Goal: Task Accomplishment & Management: Use online tool/utility

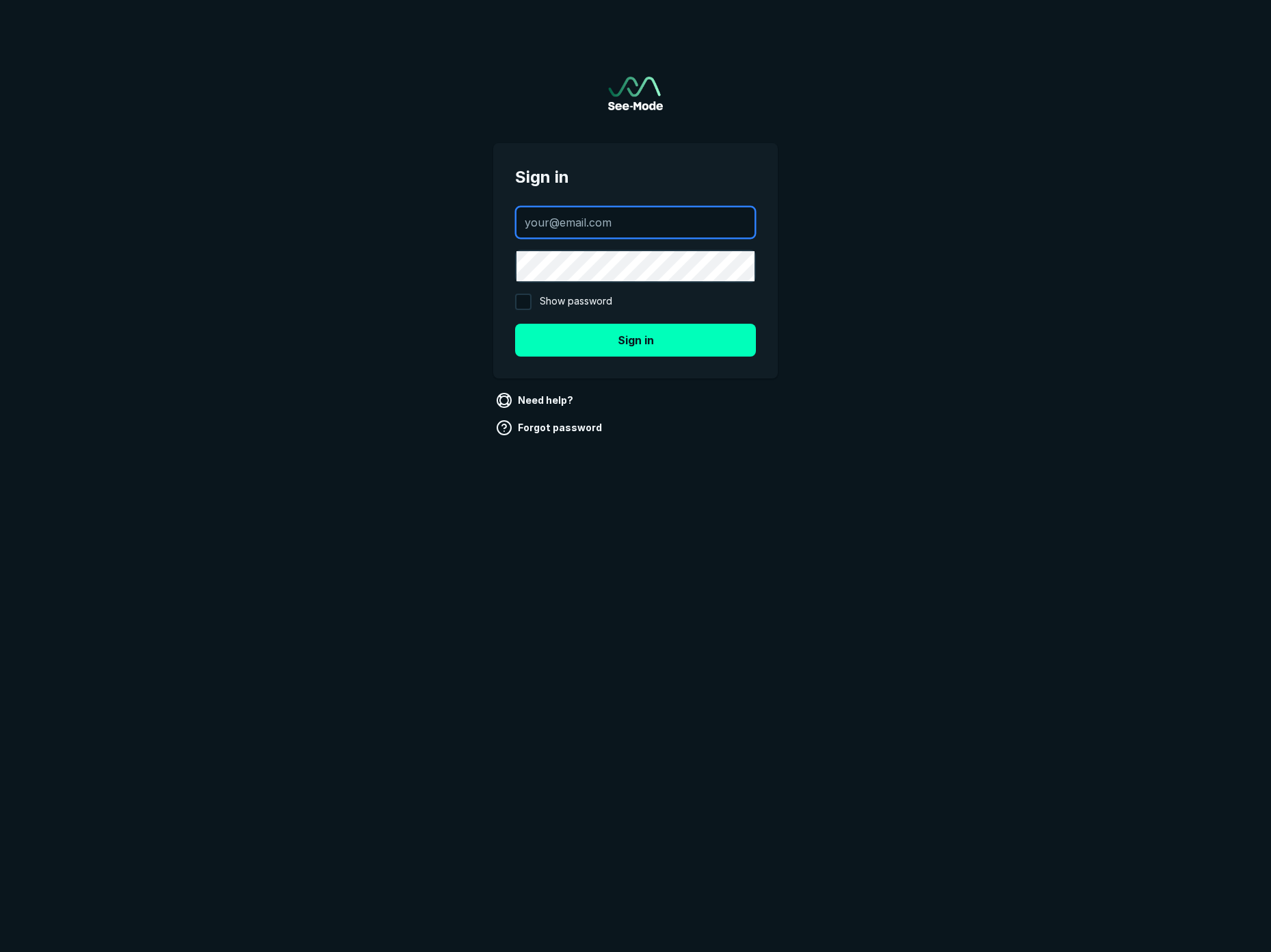
type input "ewalter@finaocorp.com"
click at [636, 340] on button "Sign in" at bounding box center [636, 340] width 241 height 33
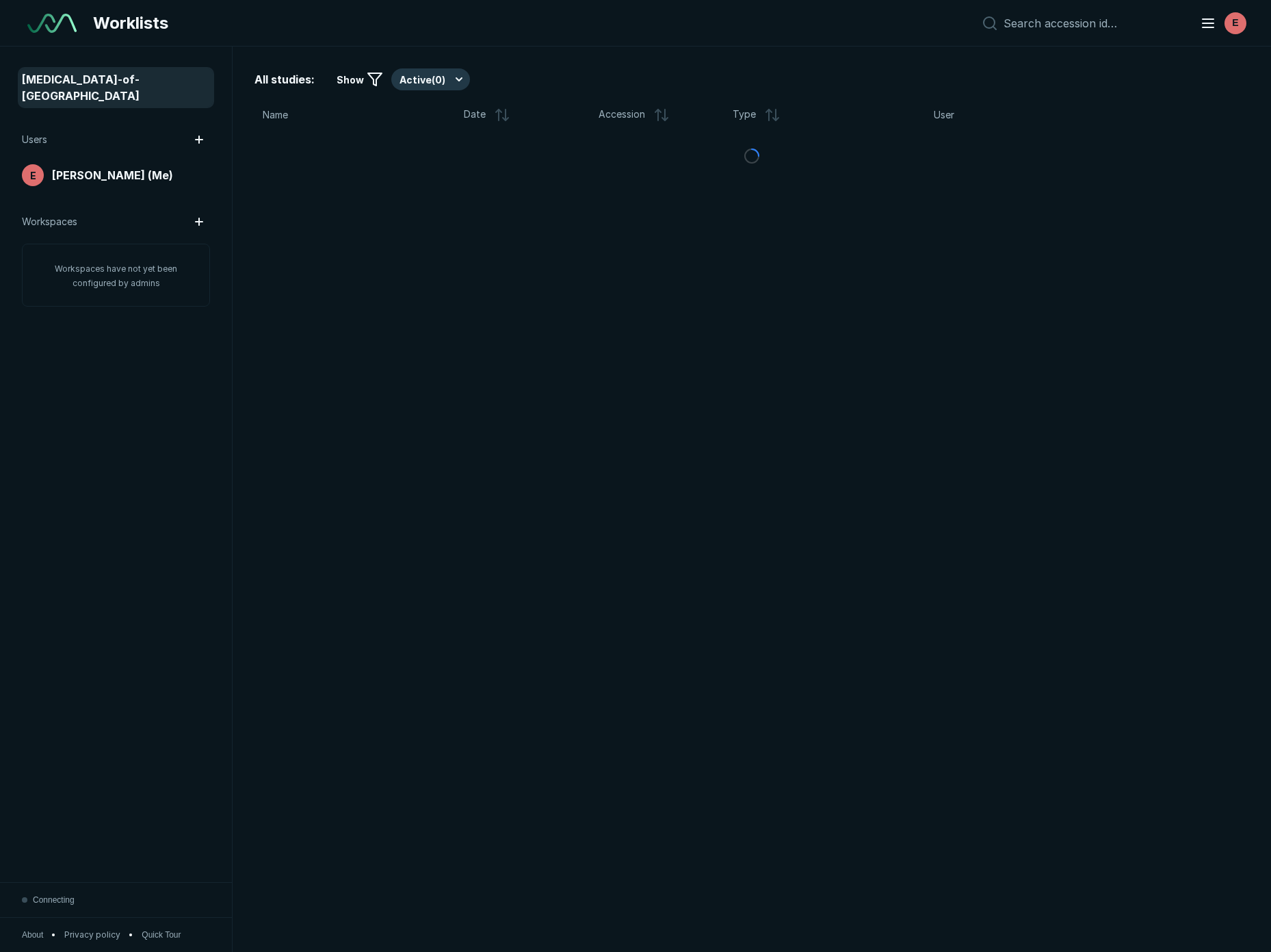
scroll to position [5584, 6236]
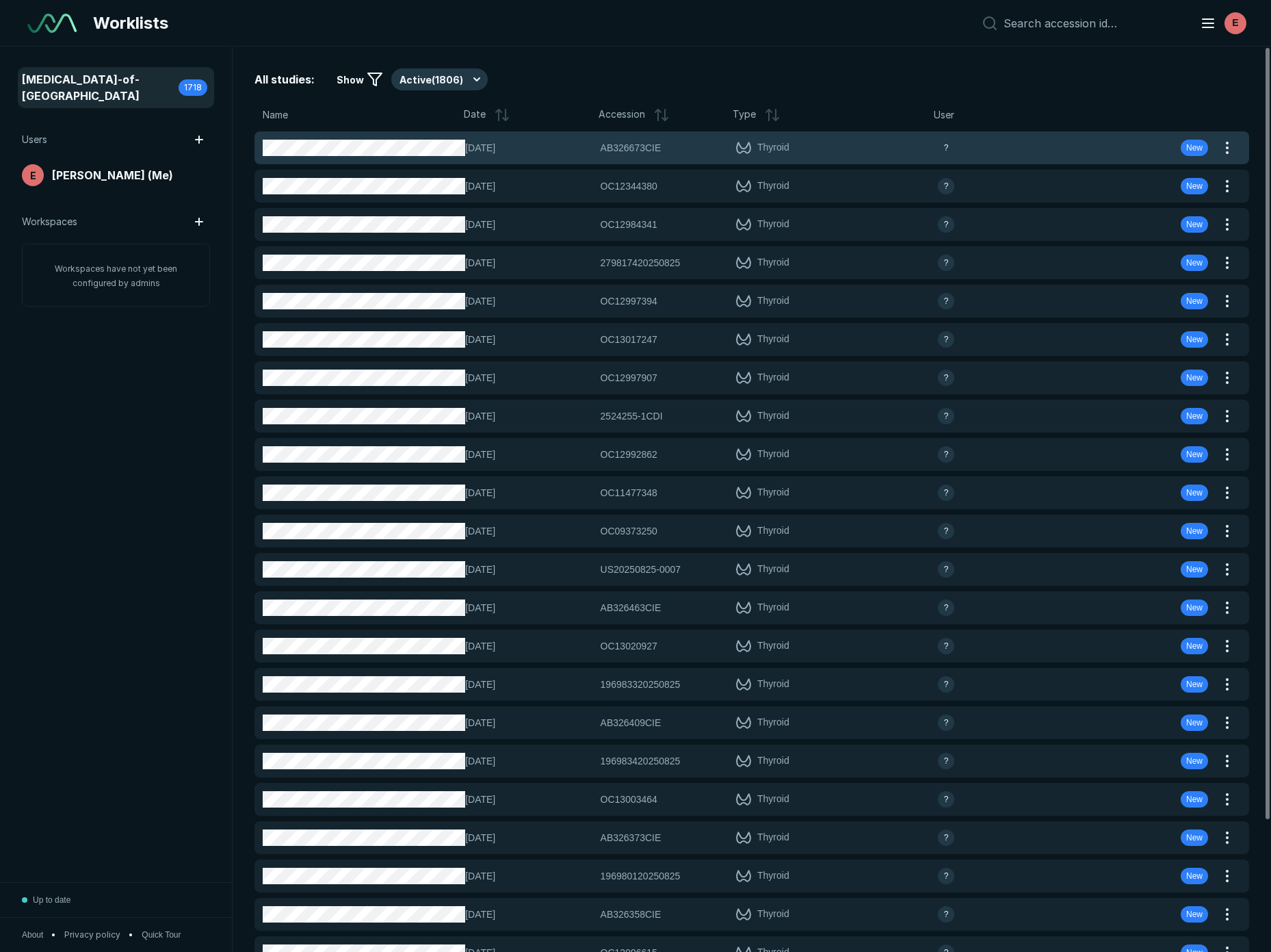
click at [798, 145] on span "Thyroid" at bounding box center [837, 148] width 203 height 16
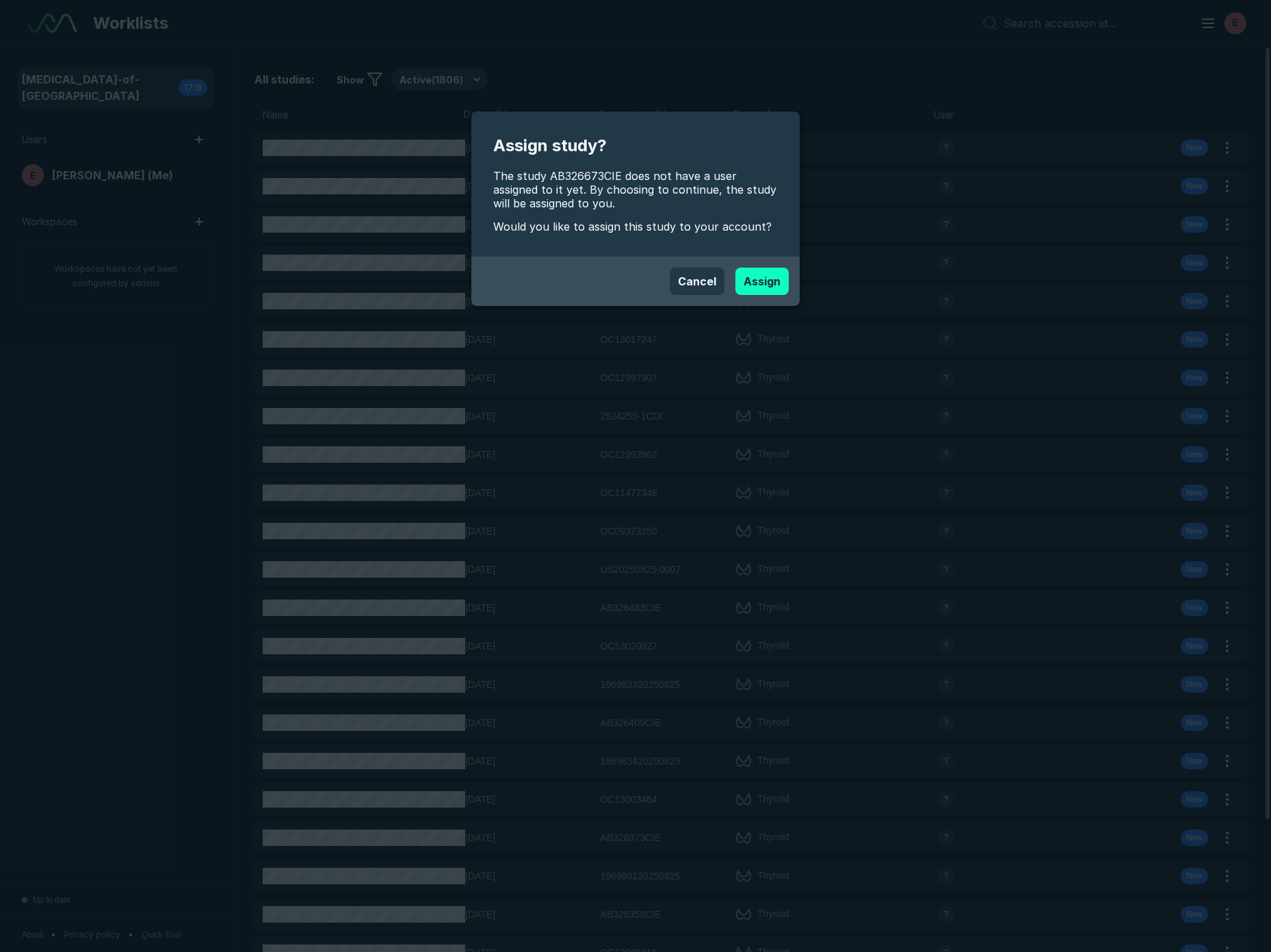
click at [752, 287] on button "Assign" at bounding box center [762, 281] width 53 height 28
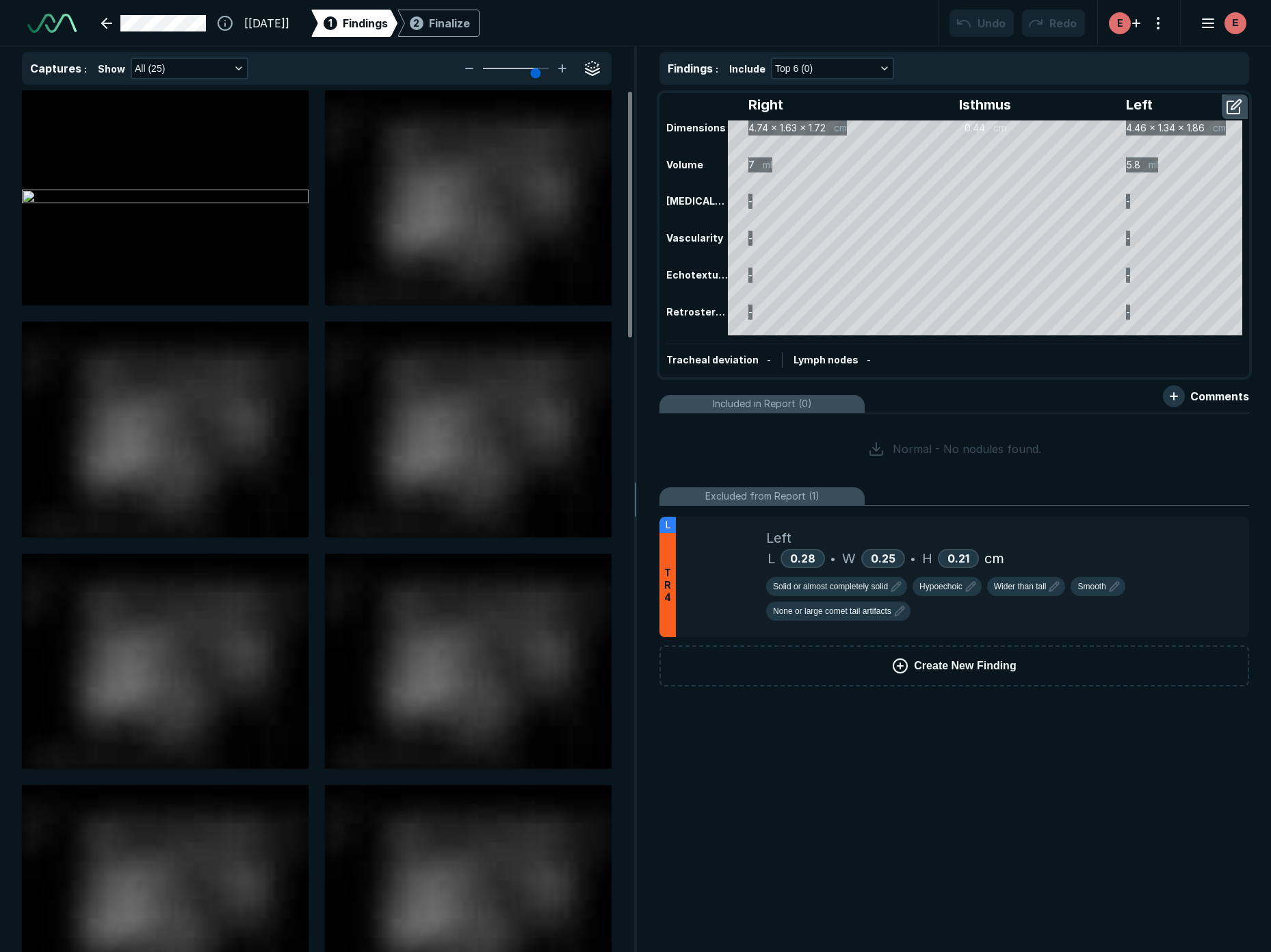
scroll to position [2994, 4400]
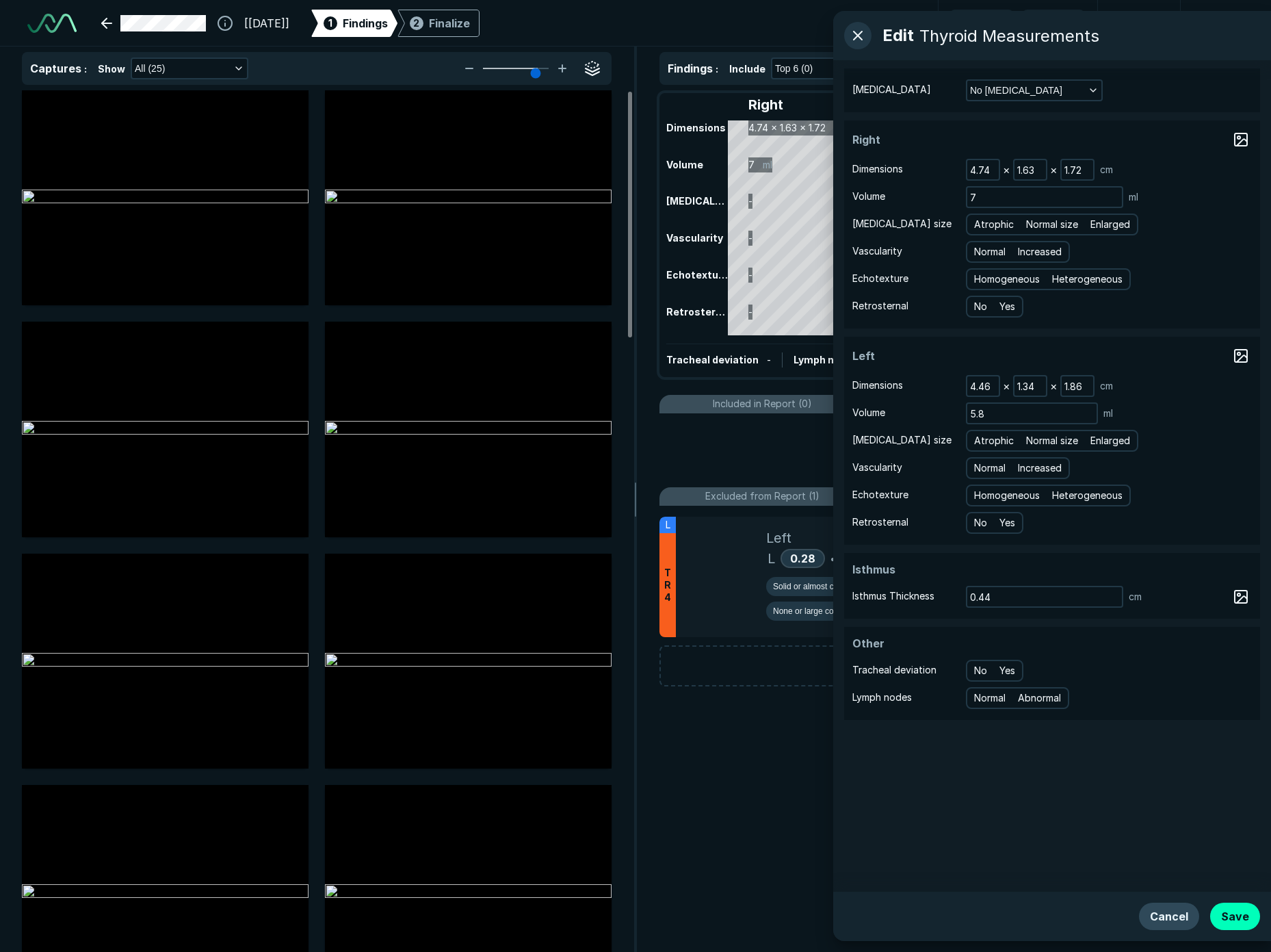
click at [1234, 909] on button "Save" at bounding box center [1235, 917] width 50 height 28
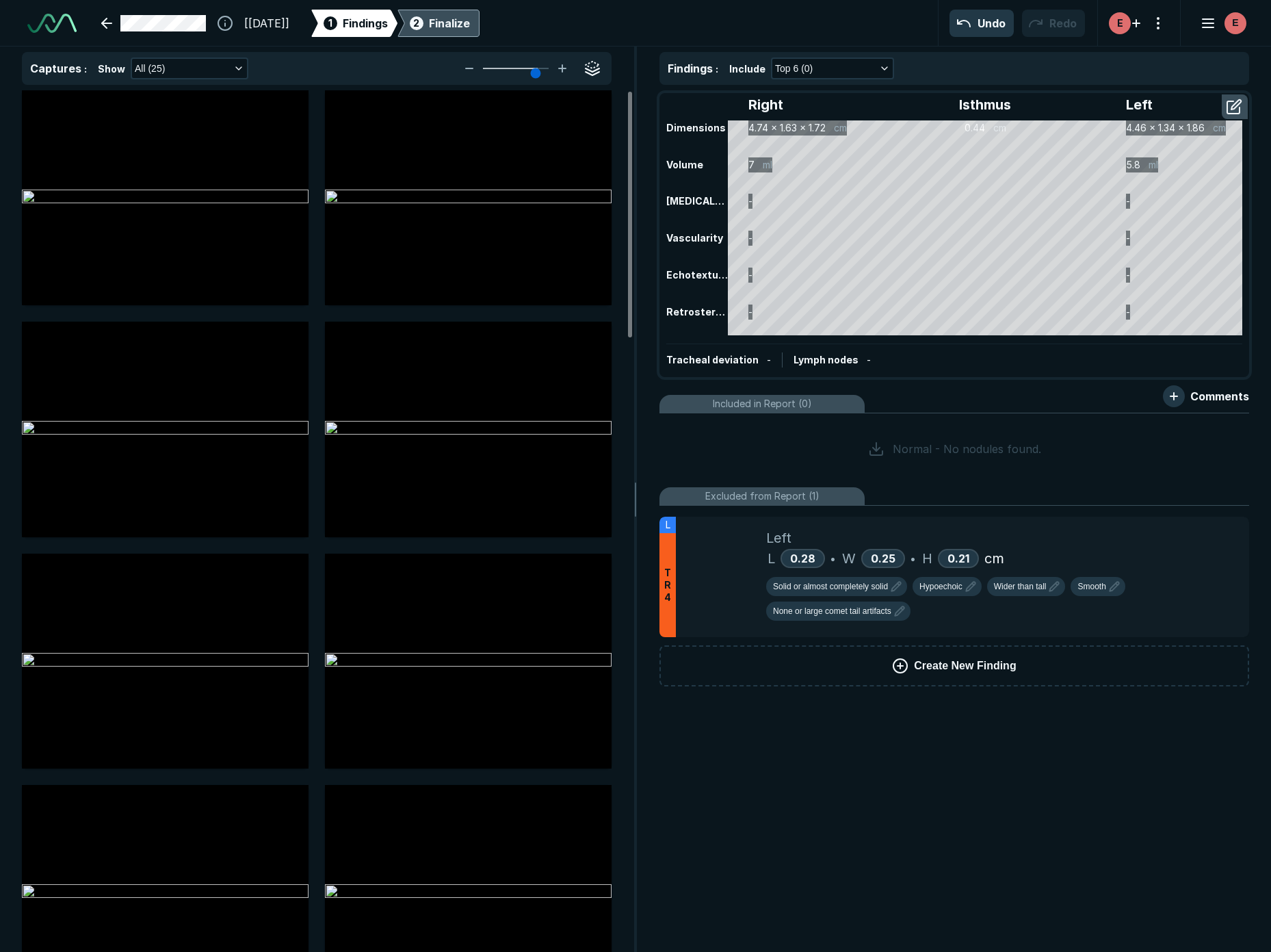
click at [470, 22] on div "Finalize" at bounding box center [449, 23] width 41 height 16
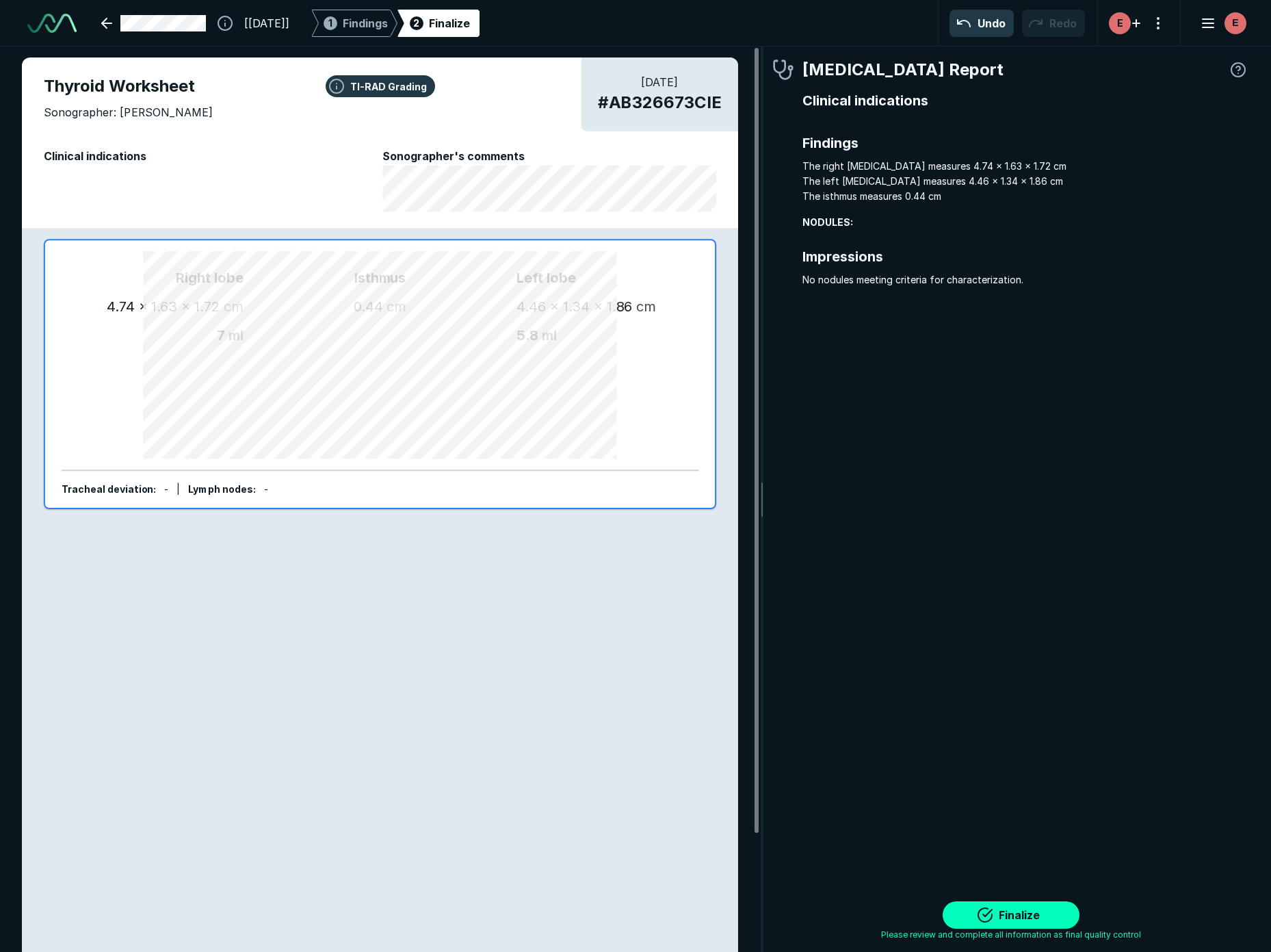
scroll to position [5753, 3905]
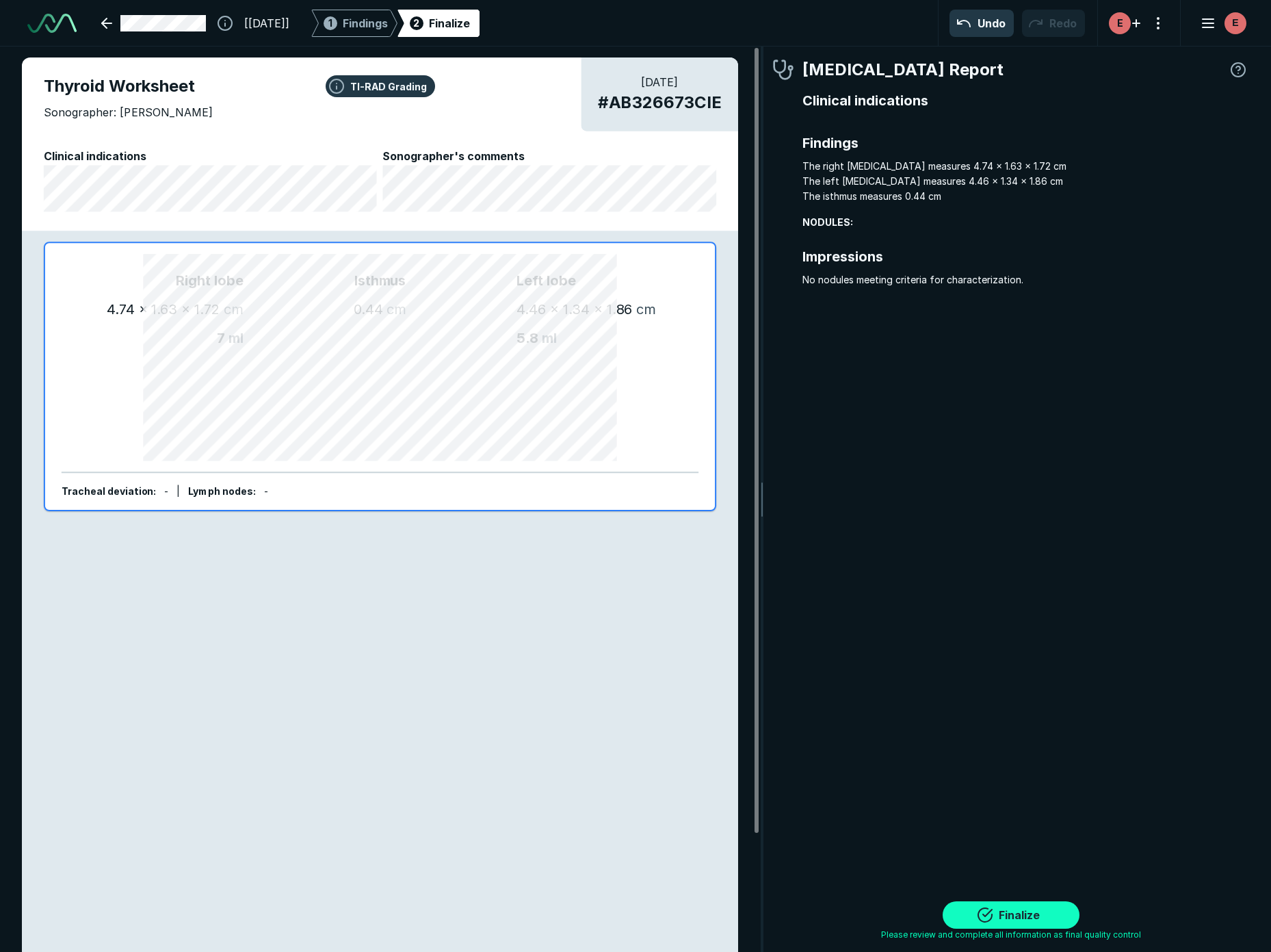
click at [1018, 925] on button "Finalize" at bounding box center [1011, 915] width 137 height 28
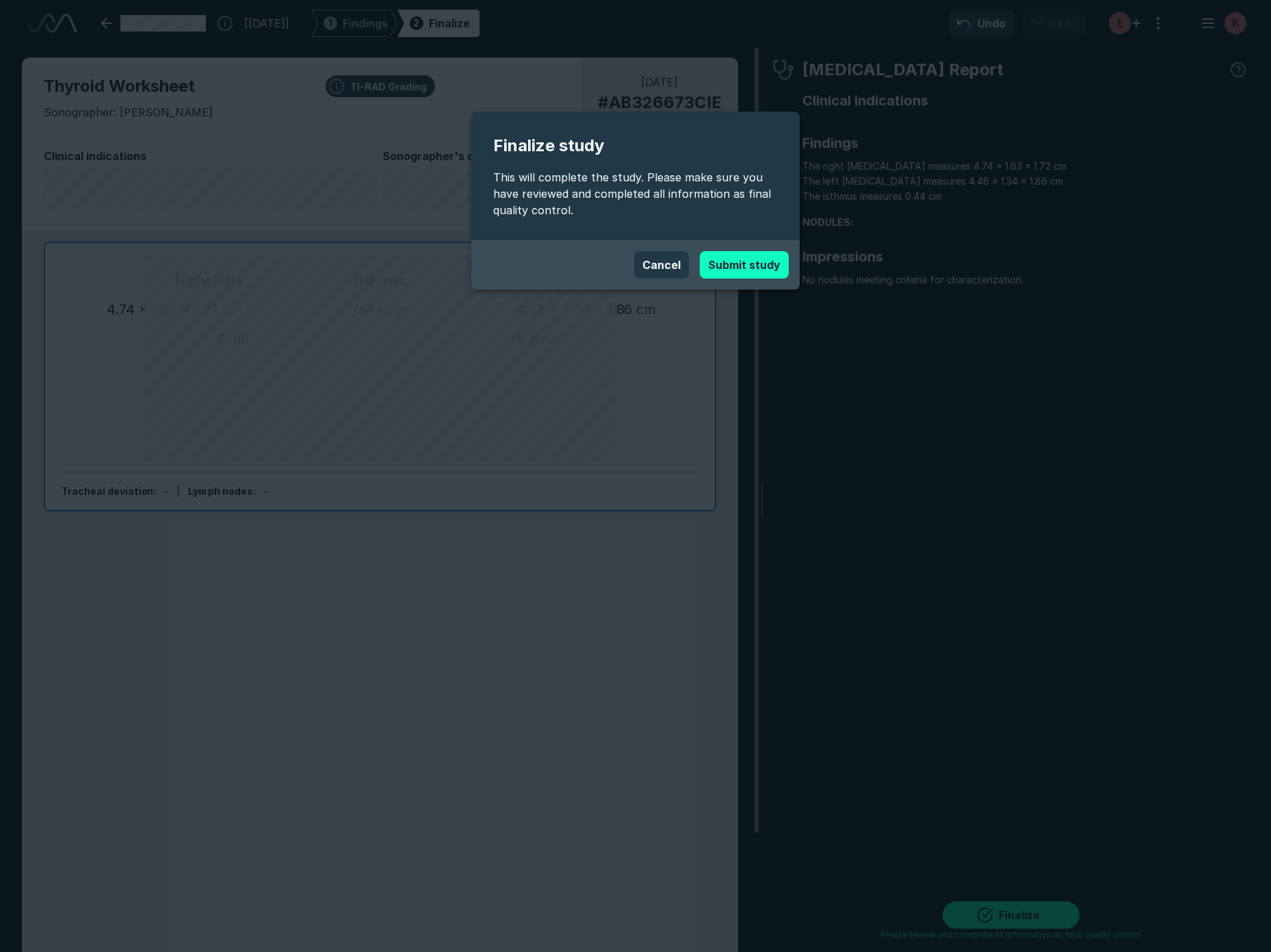
click at [725, 272] on button "Submit study" at bounding box center [745, 265] width 89 height 28
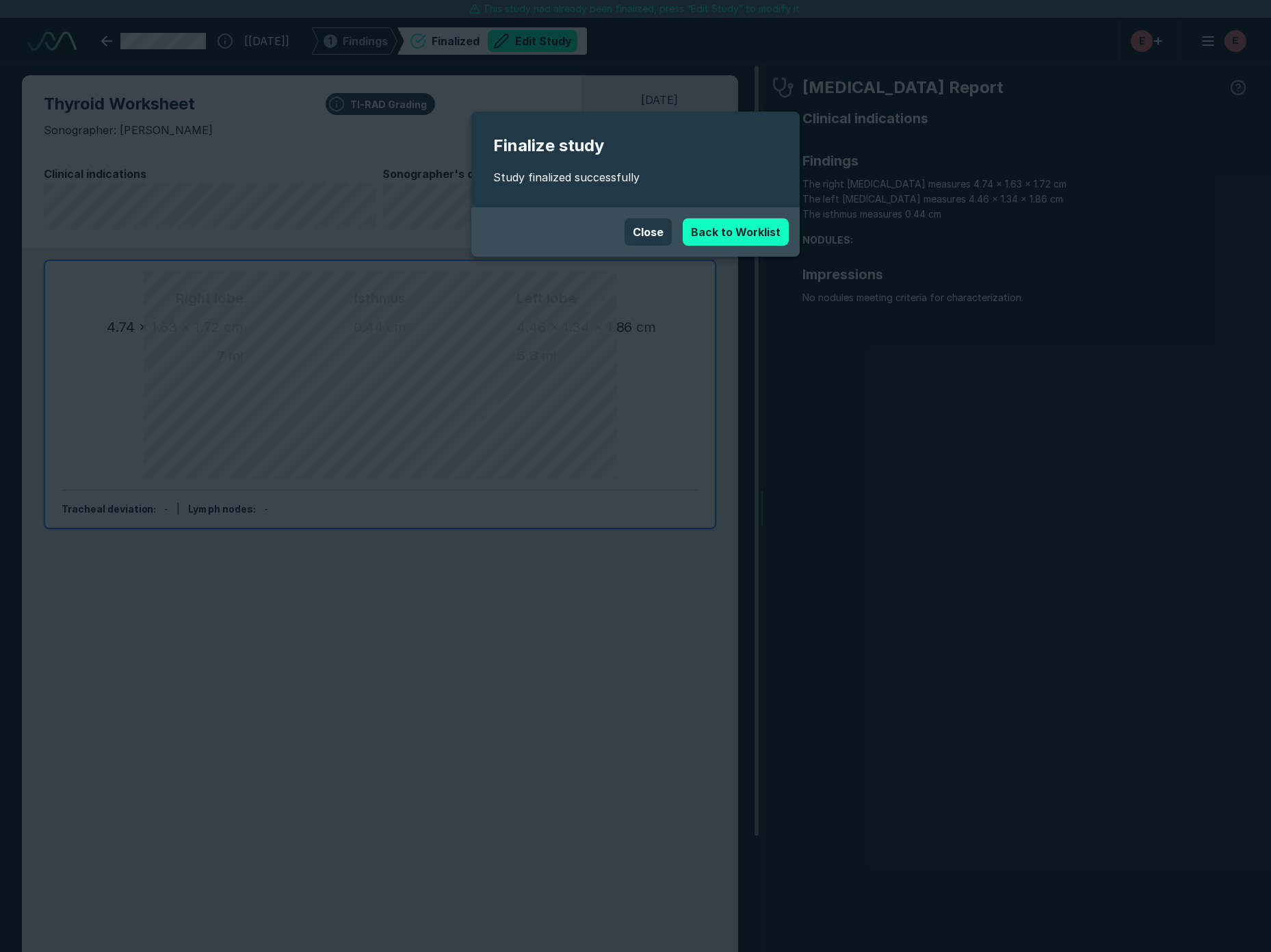
scroll to position [5613, 4983]
click at [650, 231] on button "Close" at bounding box center [648, 232] width 47 height 28
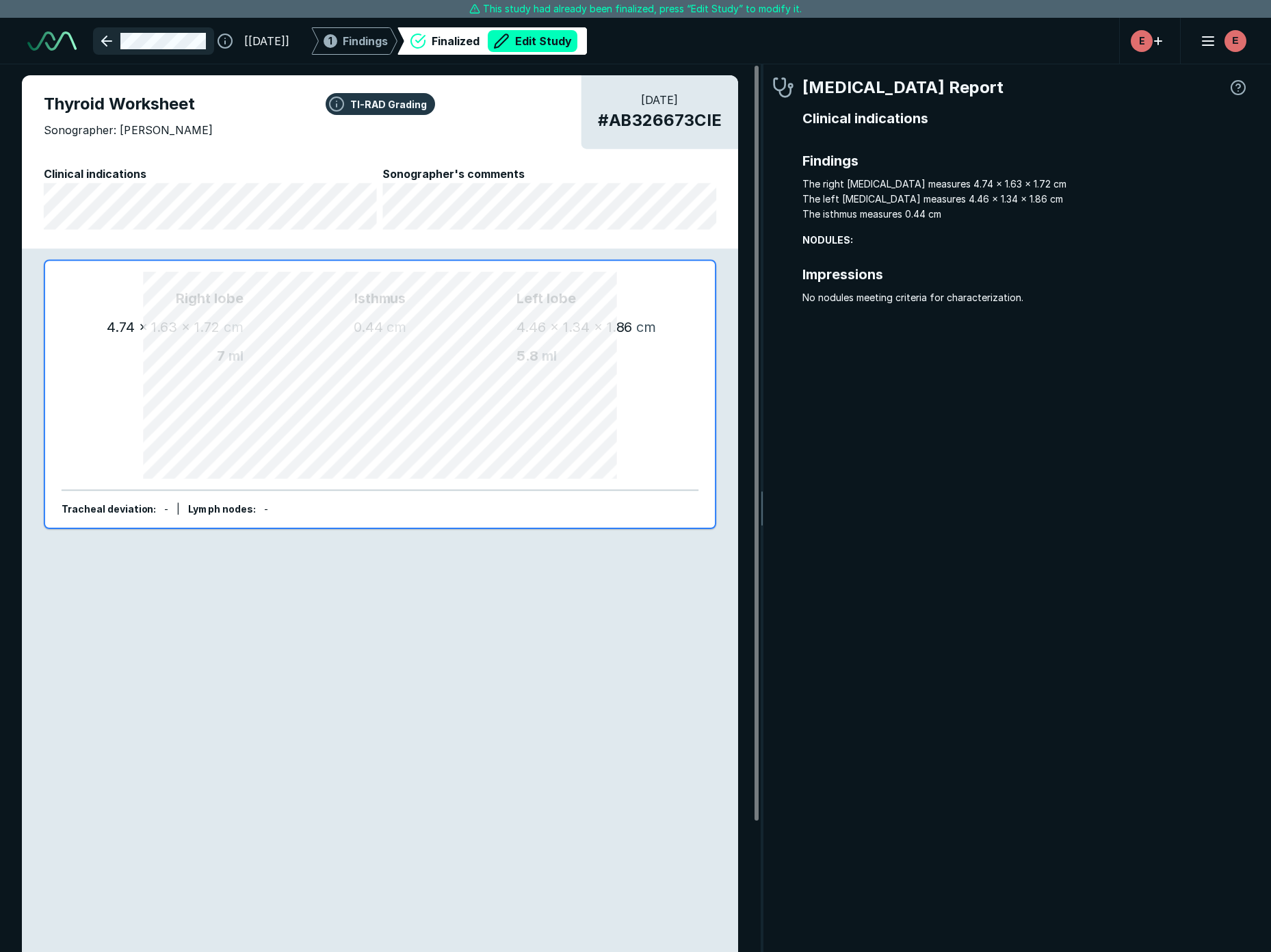
click at [103, 43] on link at bounding box center [154, 41] width 121 height 28
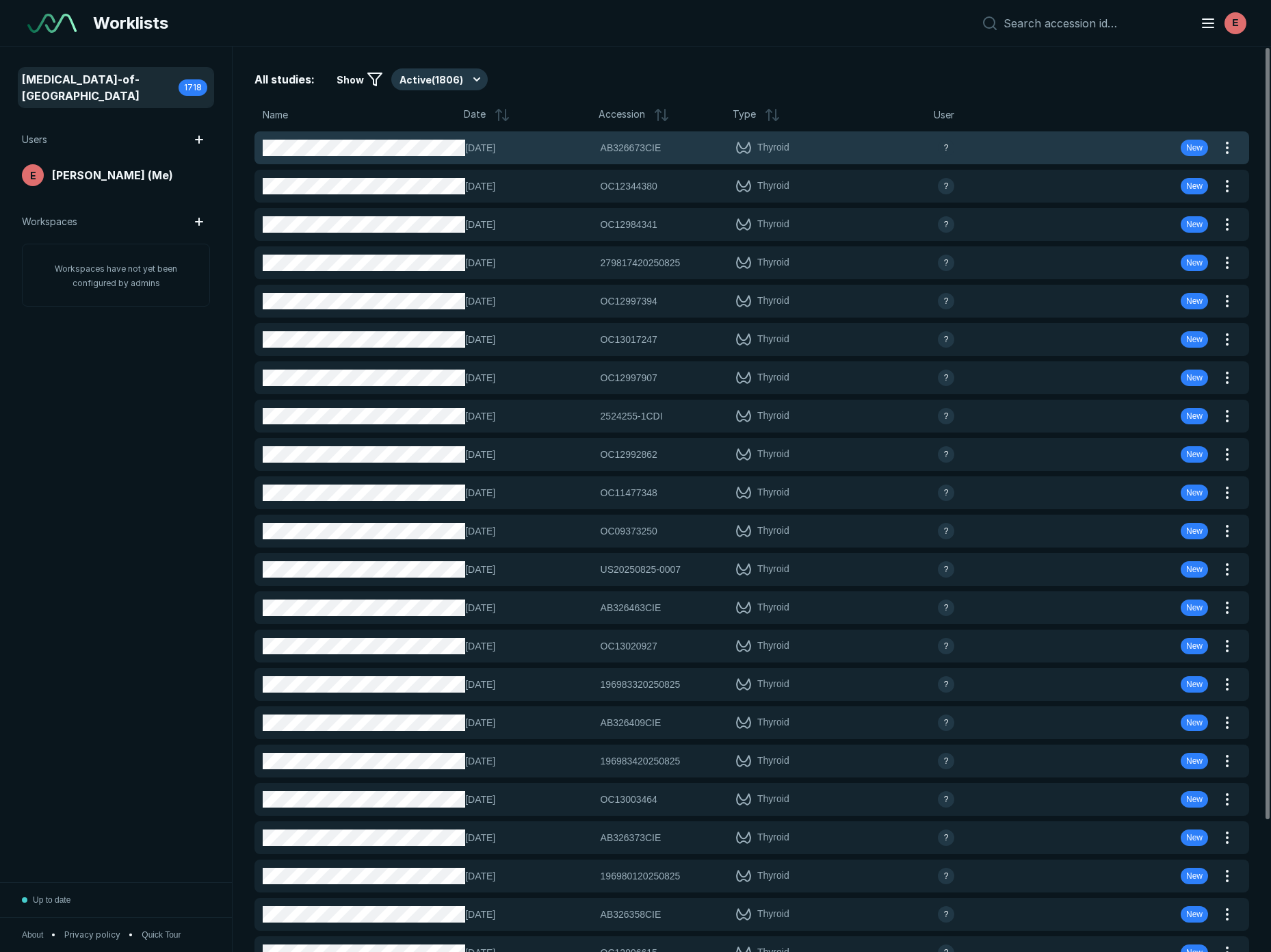
scroll to position [5584, 6236]
click at [677, 149] on div "OC12344380 OC12344380" at bounding box center [664, 148] width 127 height 15
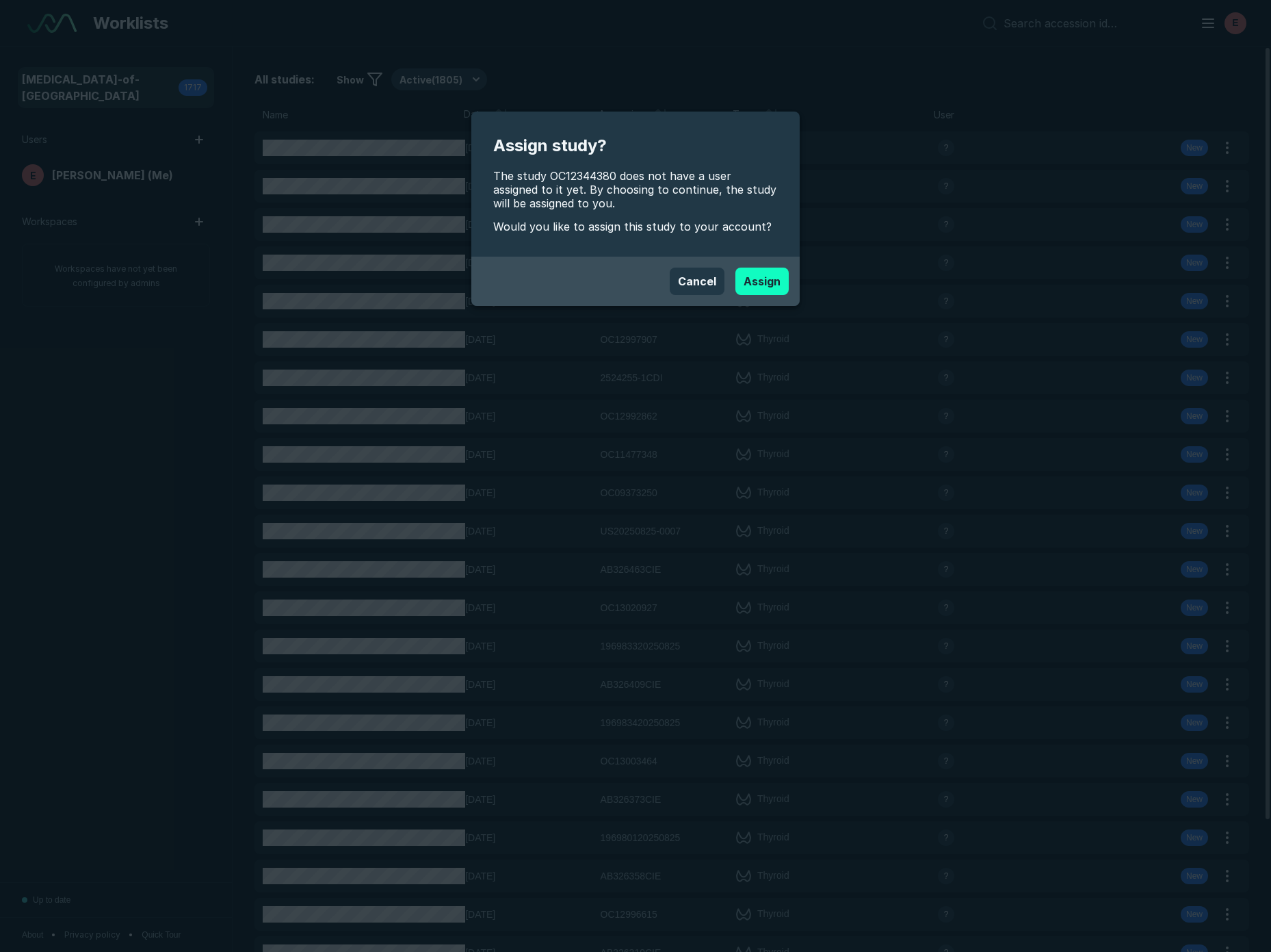
click at [766, 279] on button "Assign" at bounding box center [762, 281] width 53 height 28
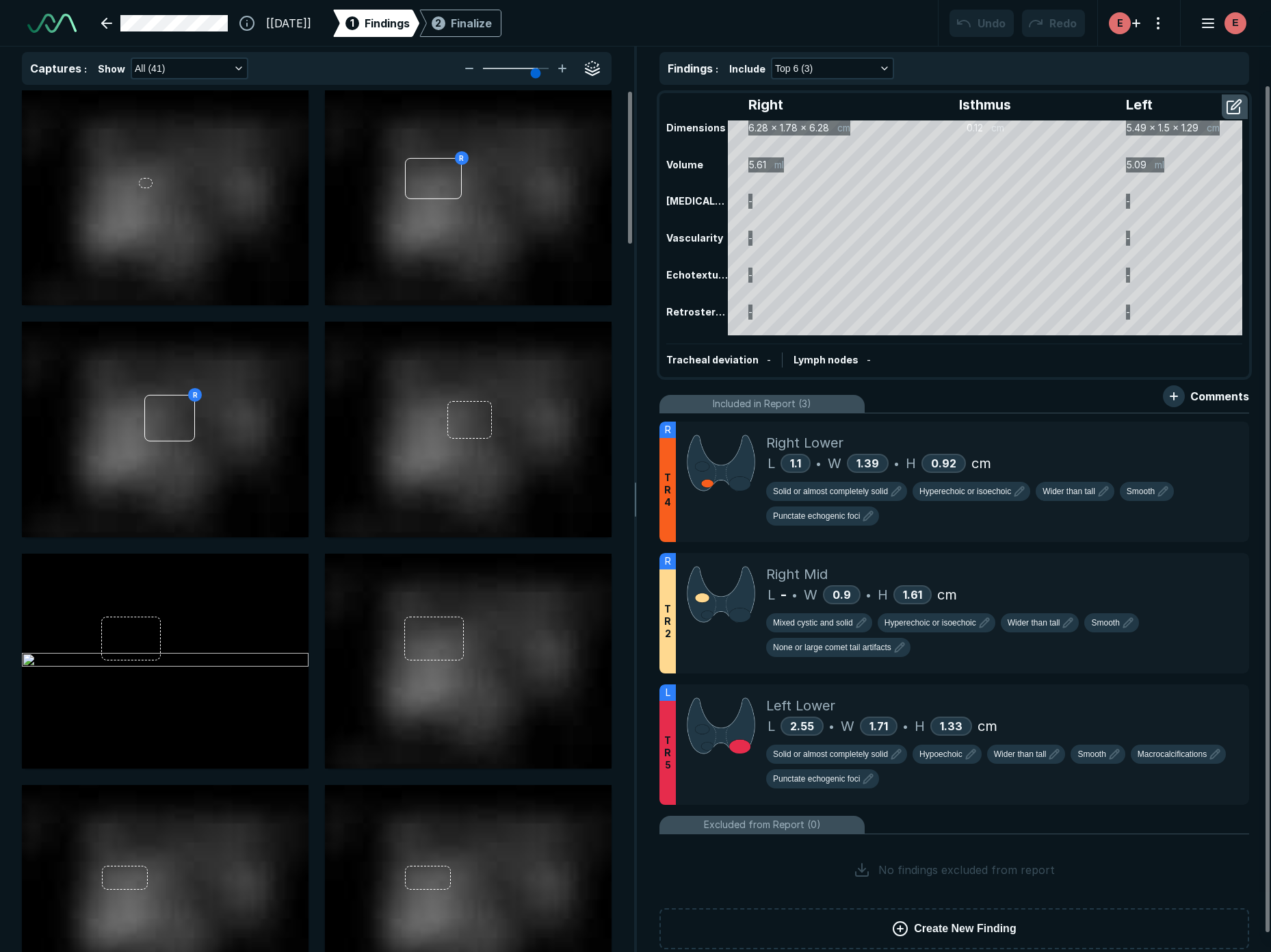
scroll to position [2994, 4400]
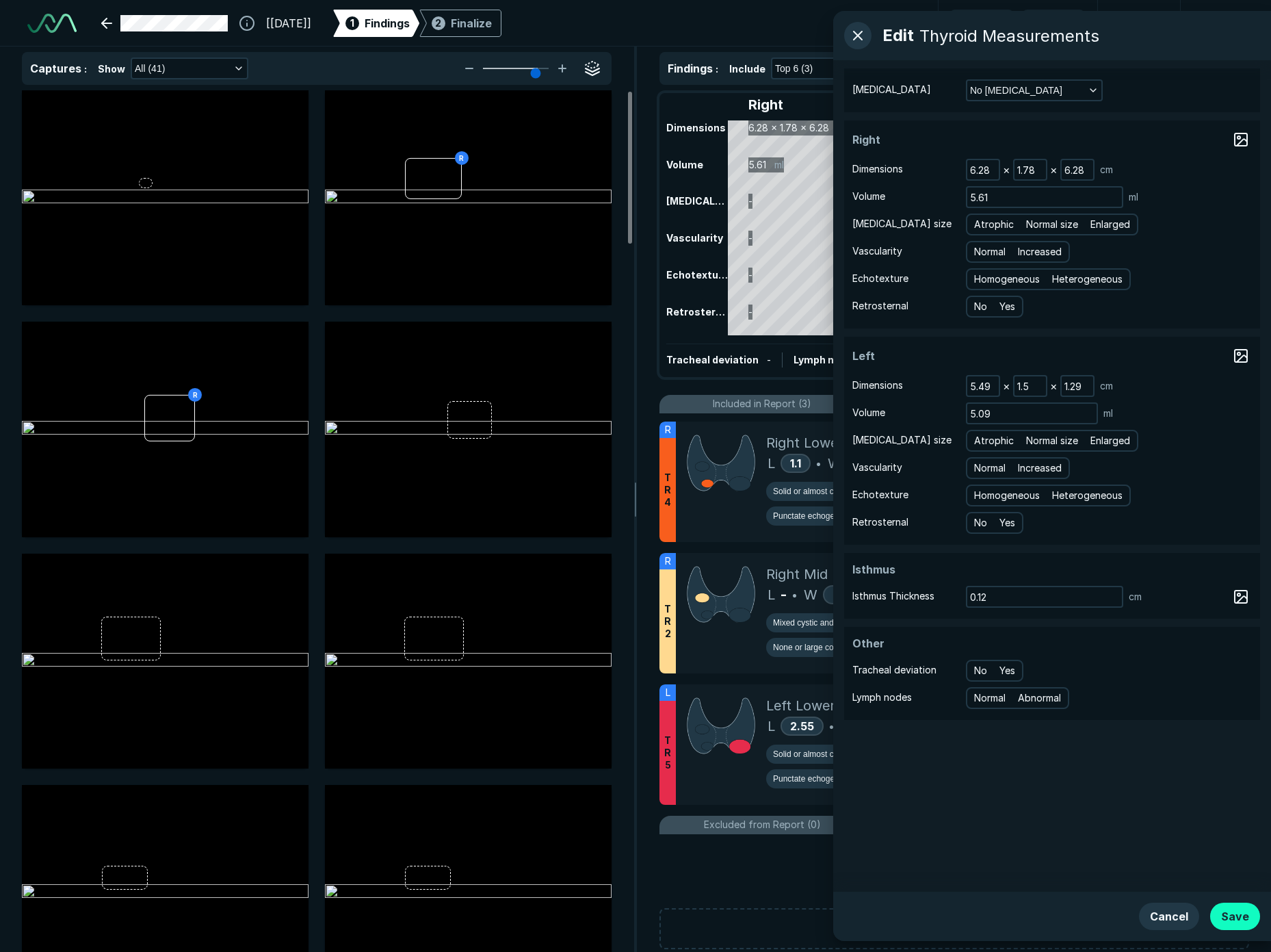
click at [1233, 913] on button "Save" at bounding box center [1235, 917] width 50 height 28
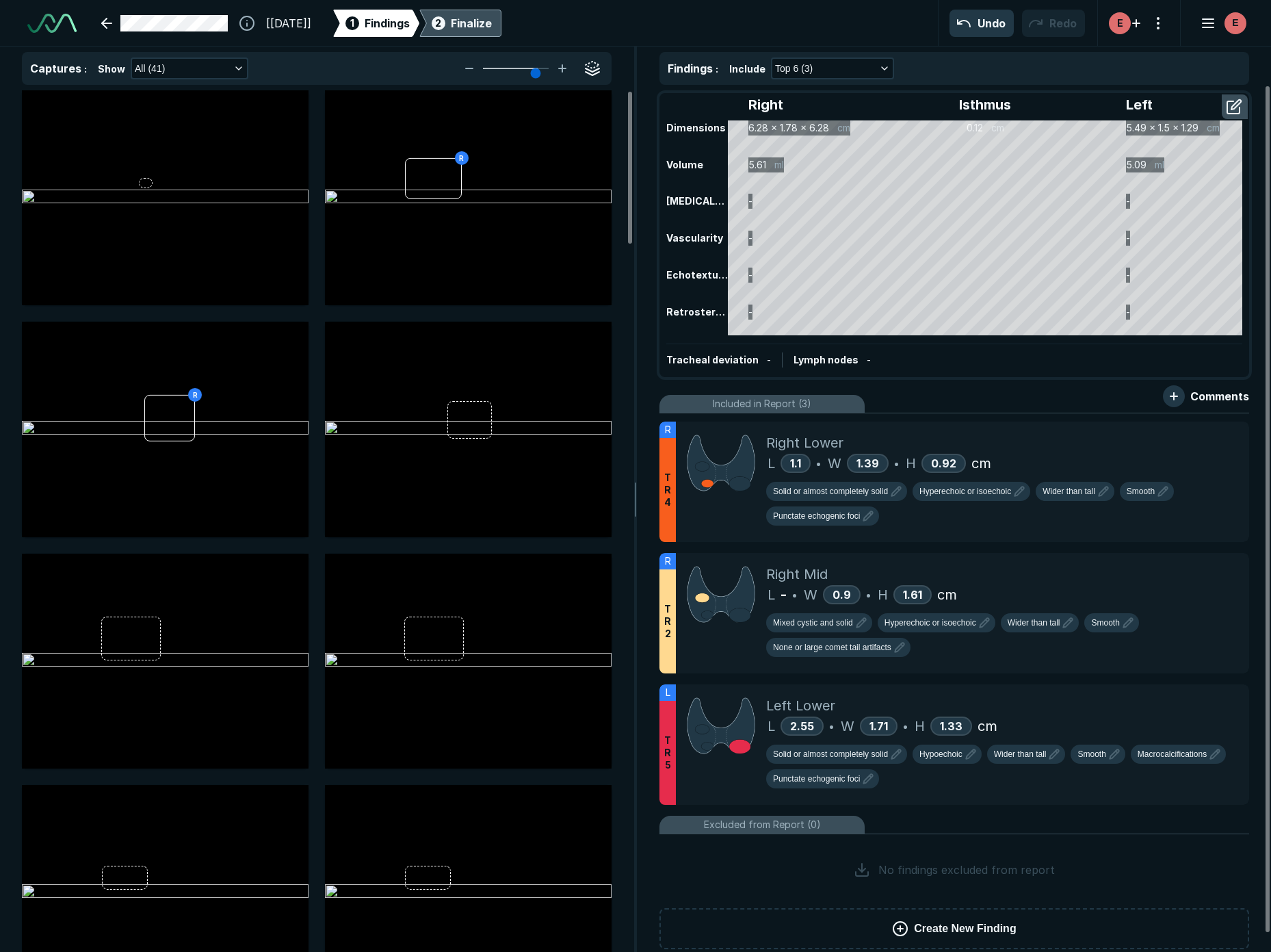
click at [446, 20] on div "2" at bounding box center [439, 23] width 14 height 14
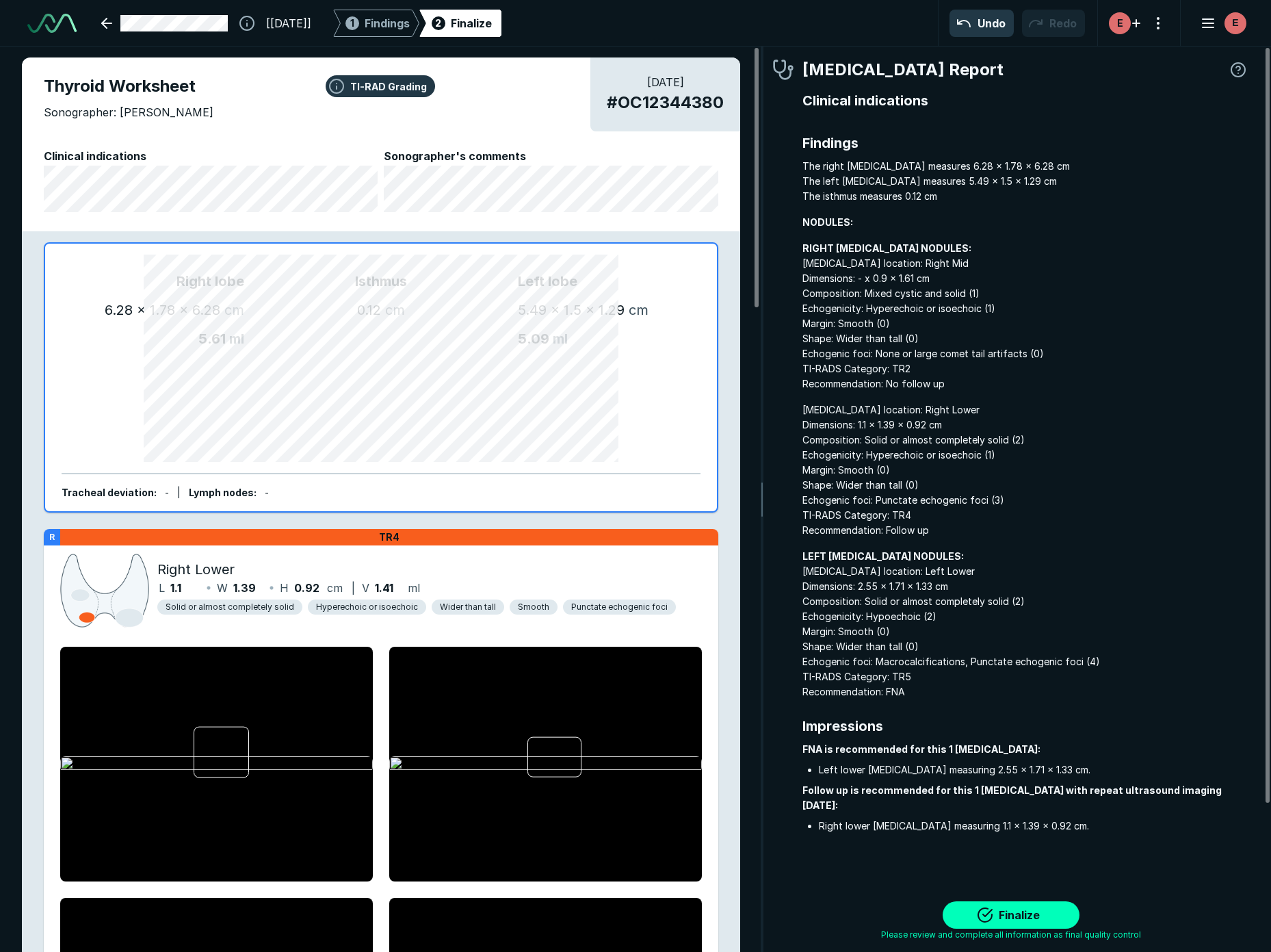
scroll to position [5753, 3905]
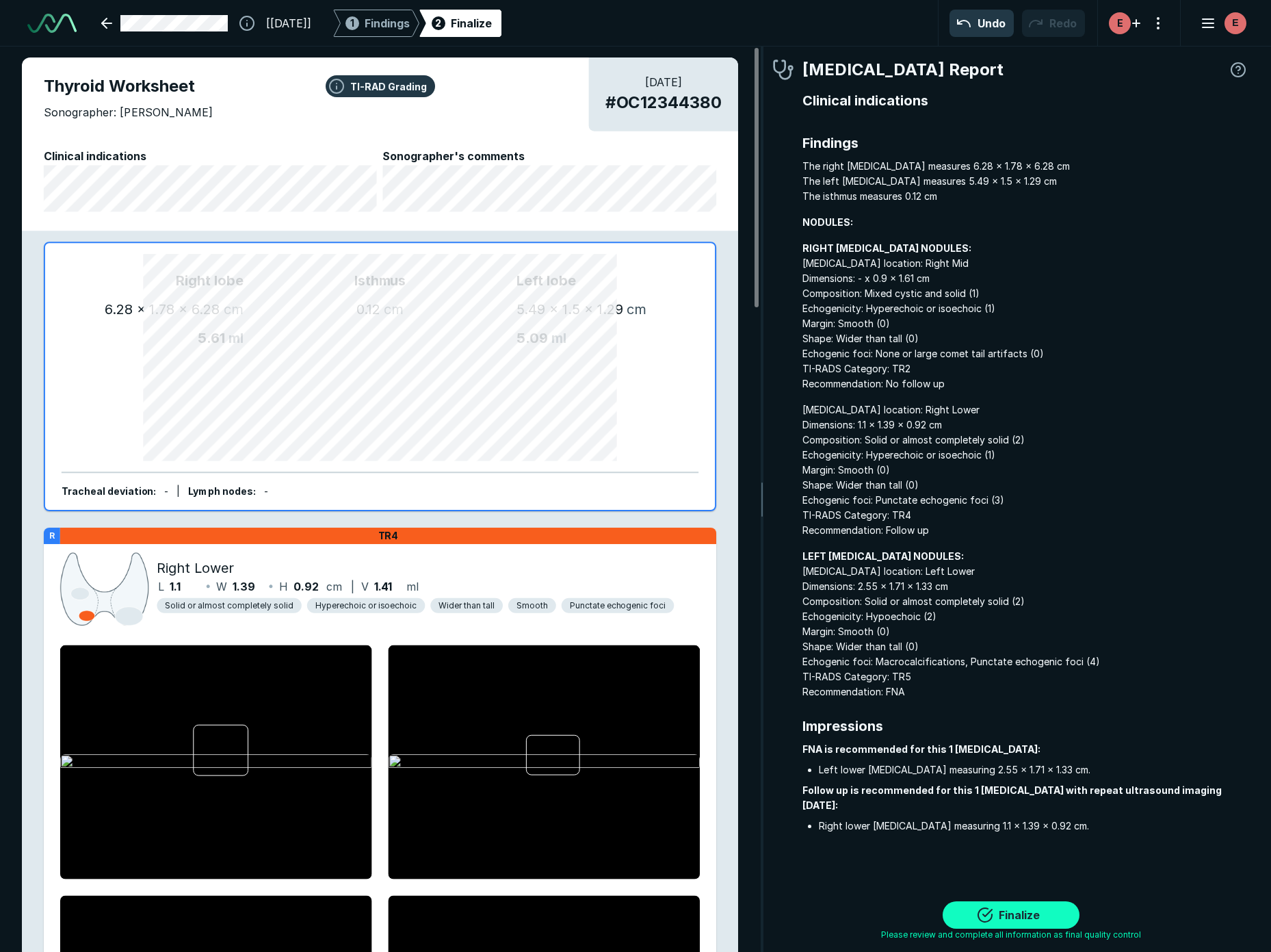
click at [1014, 911] on button "Finalize" at bounding box center [1011, 915] width 137 height 28
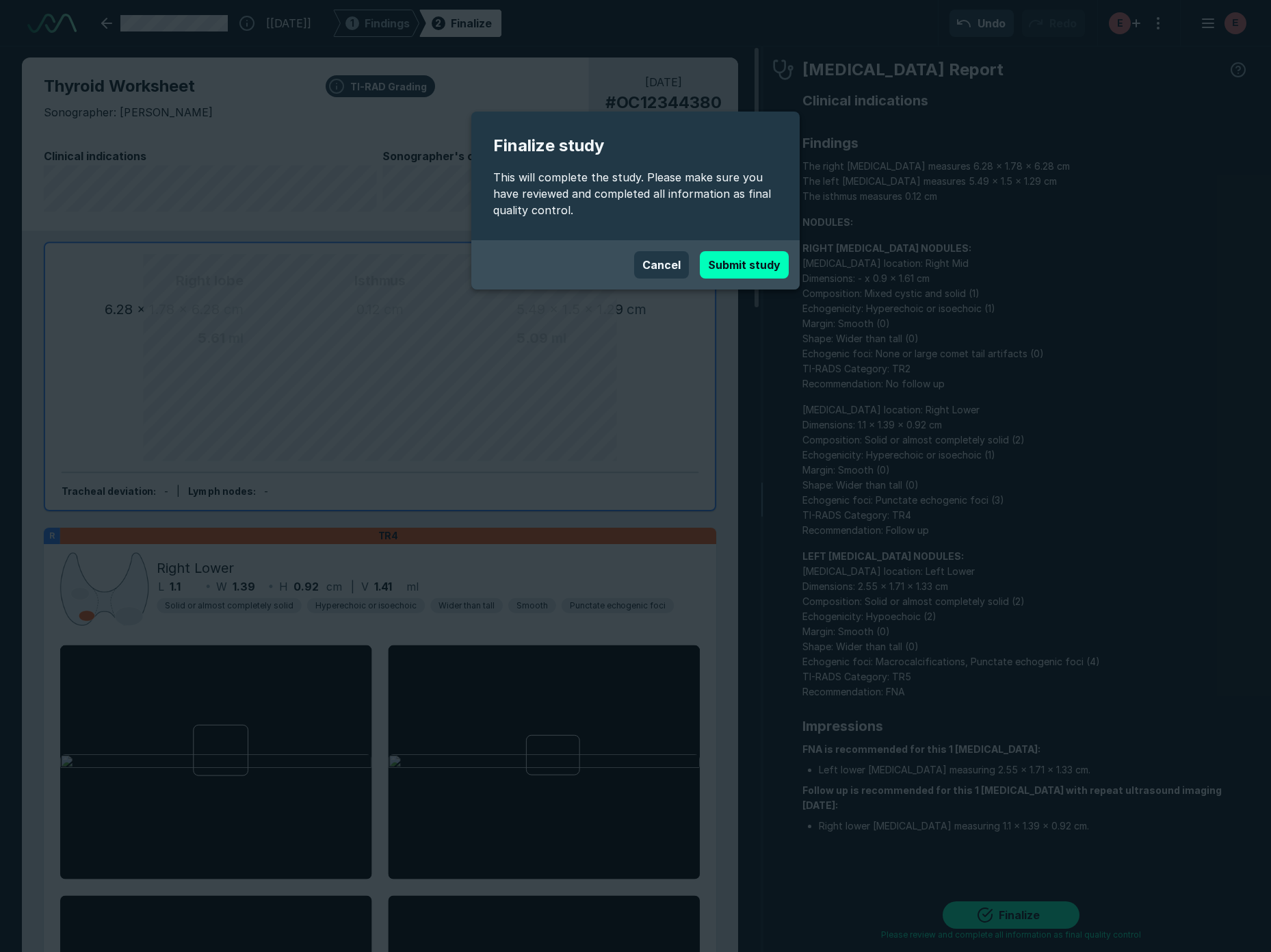
click at [775, 260] on button "Submit study" at bounding box center [745, 265] width 89 height 28
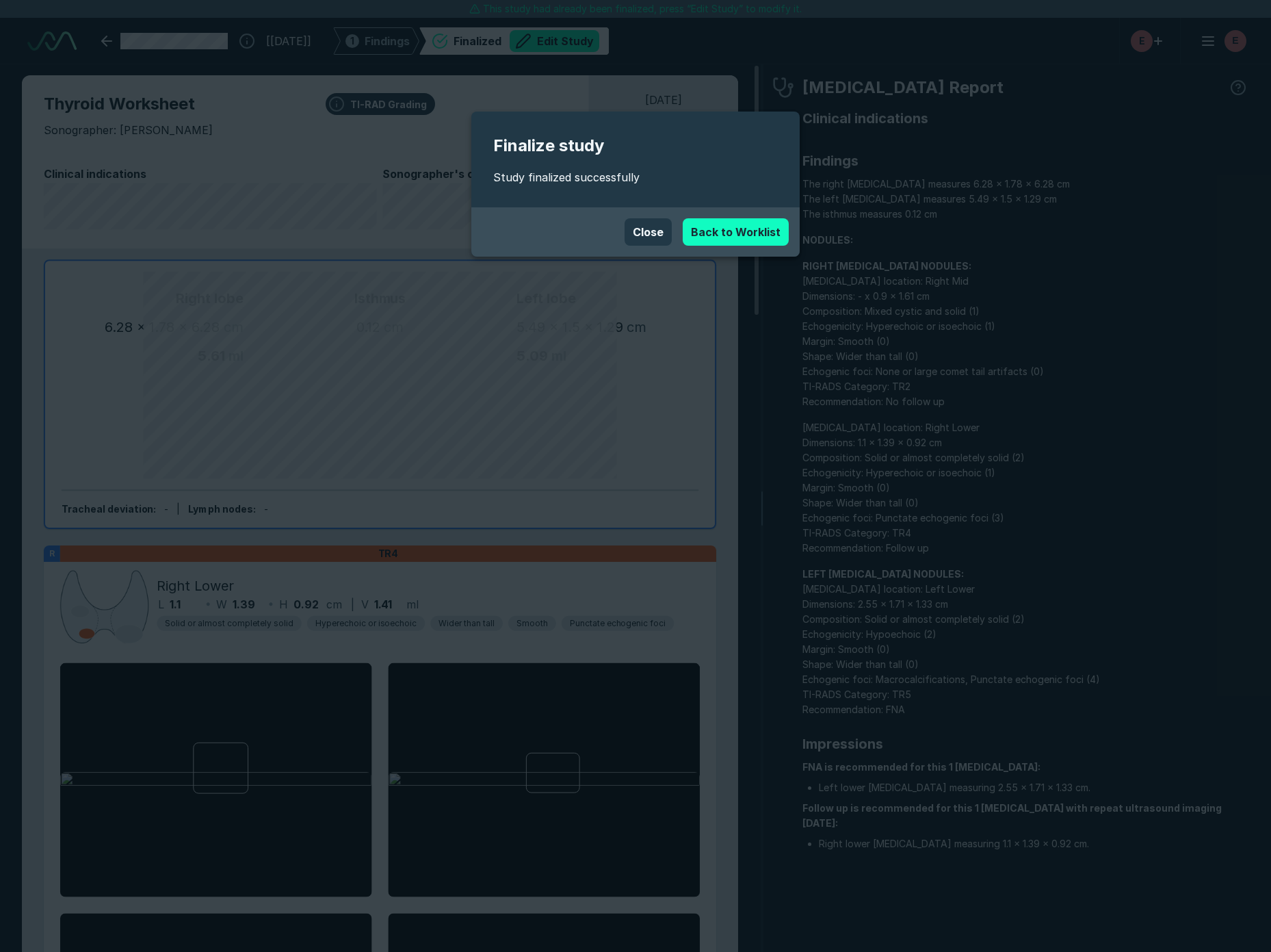
click at [703, 229] on link "Back to Worklist" at bounding box center [736, 232] width 106 height 28
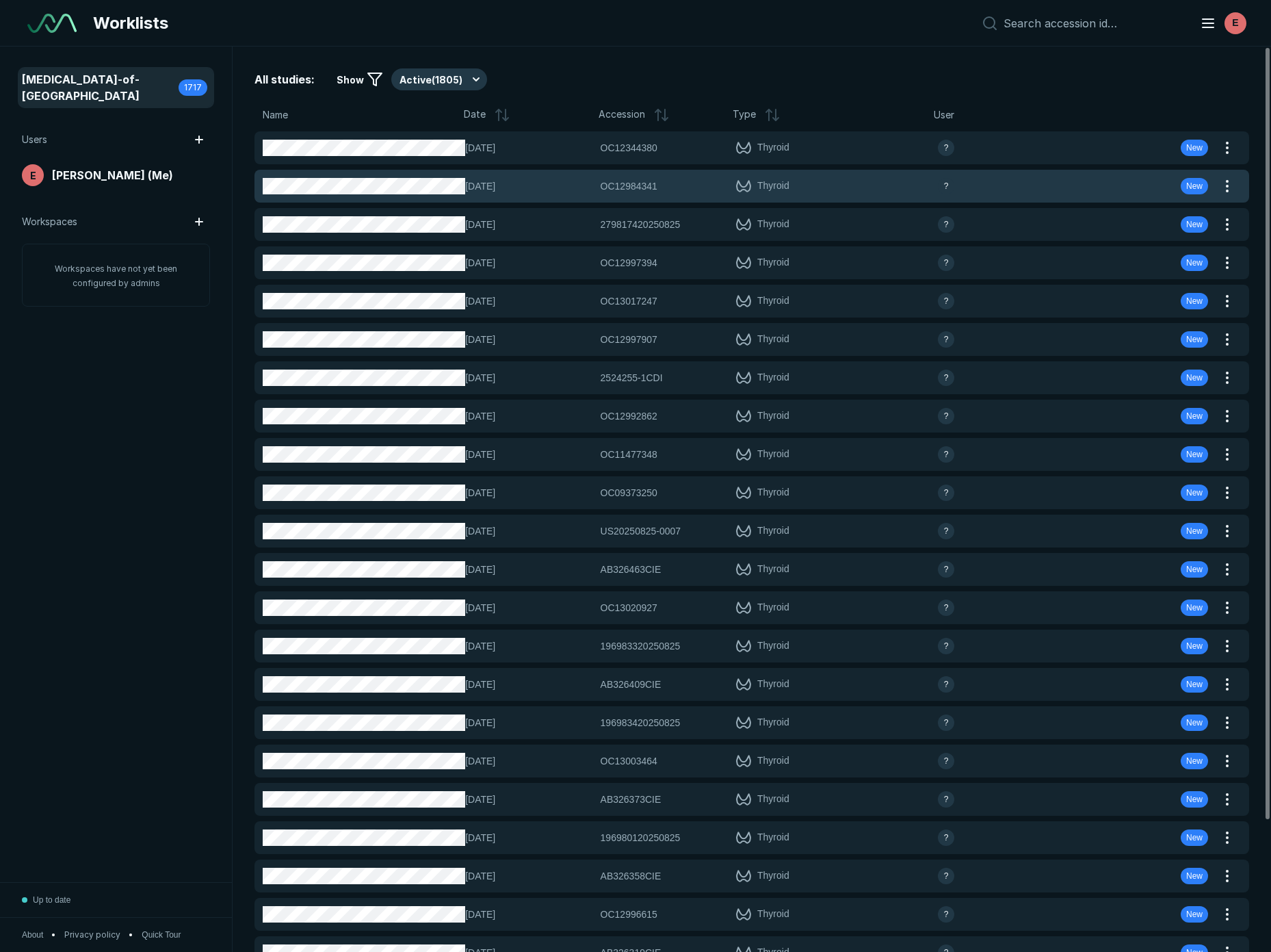
scroll to position [5584, 6236]
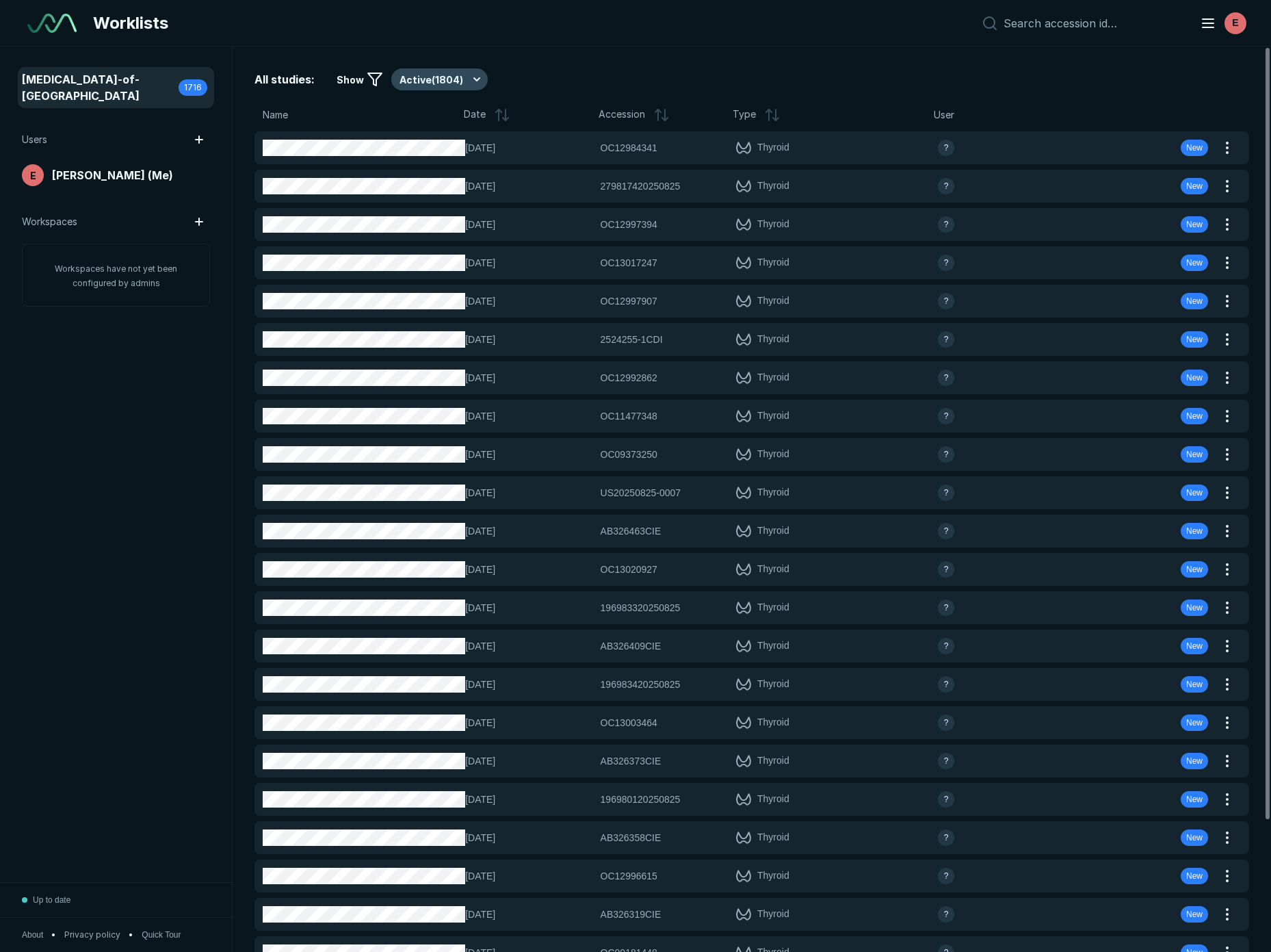
click at [440, 77] on button "Active ( 1804 )" at bounding box center [440, 79] width 97 height 22
click at [440, 142] on span "Completed ( 9 )" at bounding box center [438, 147] width 64 height 15
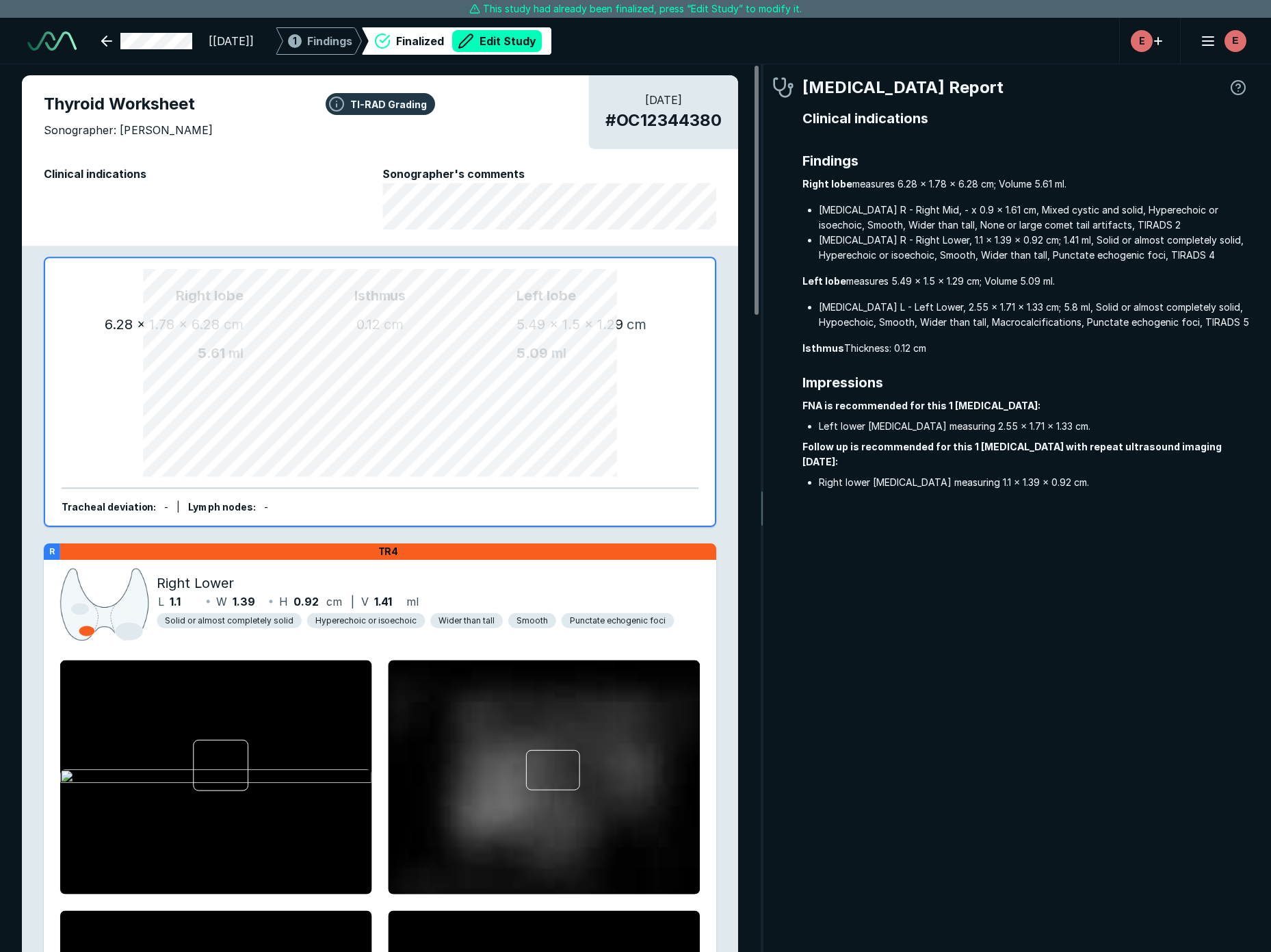
scroll to position [5674, 3905]
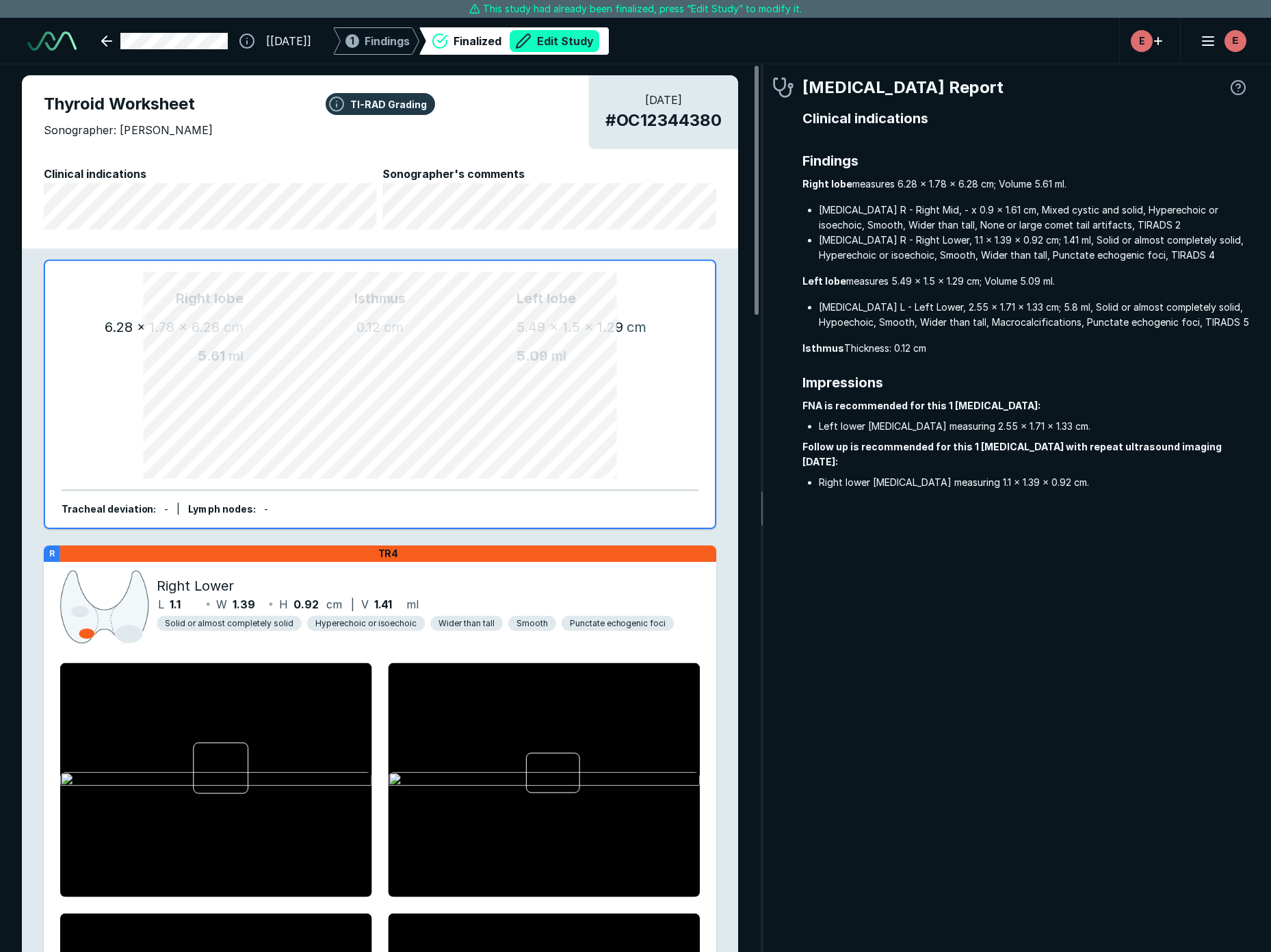
click at [599, 47] on button "Edit Study" at bounding box center [554, 41] width 90 height 22
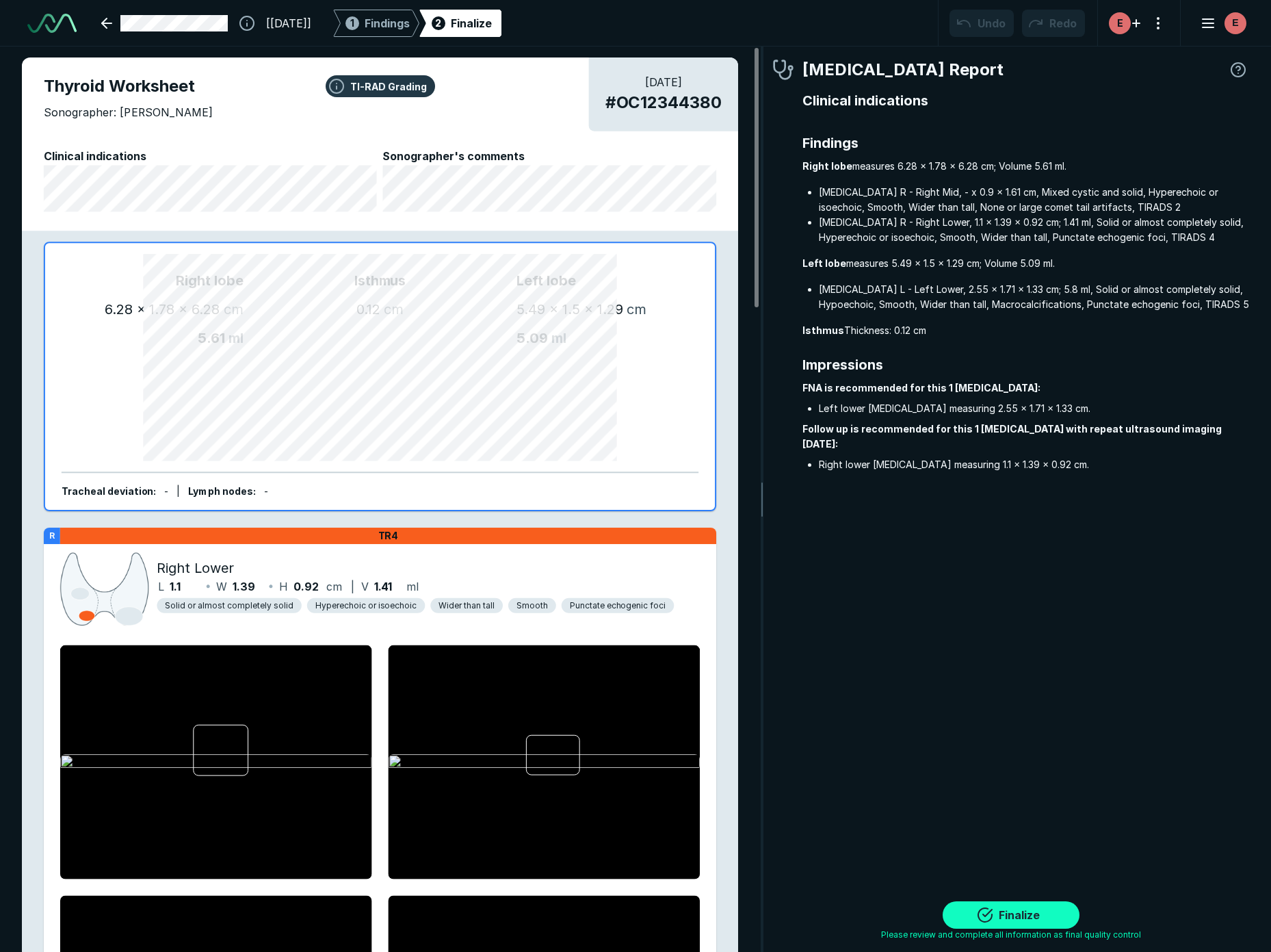
click at [1012, 915] on button "Finalize" at bounding box center [1011, 915] width 137 height 28
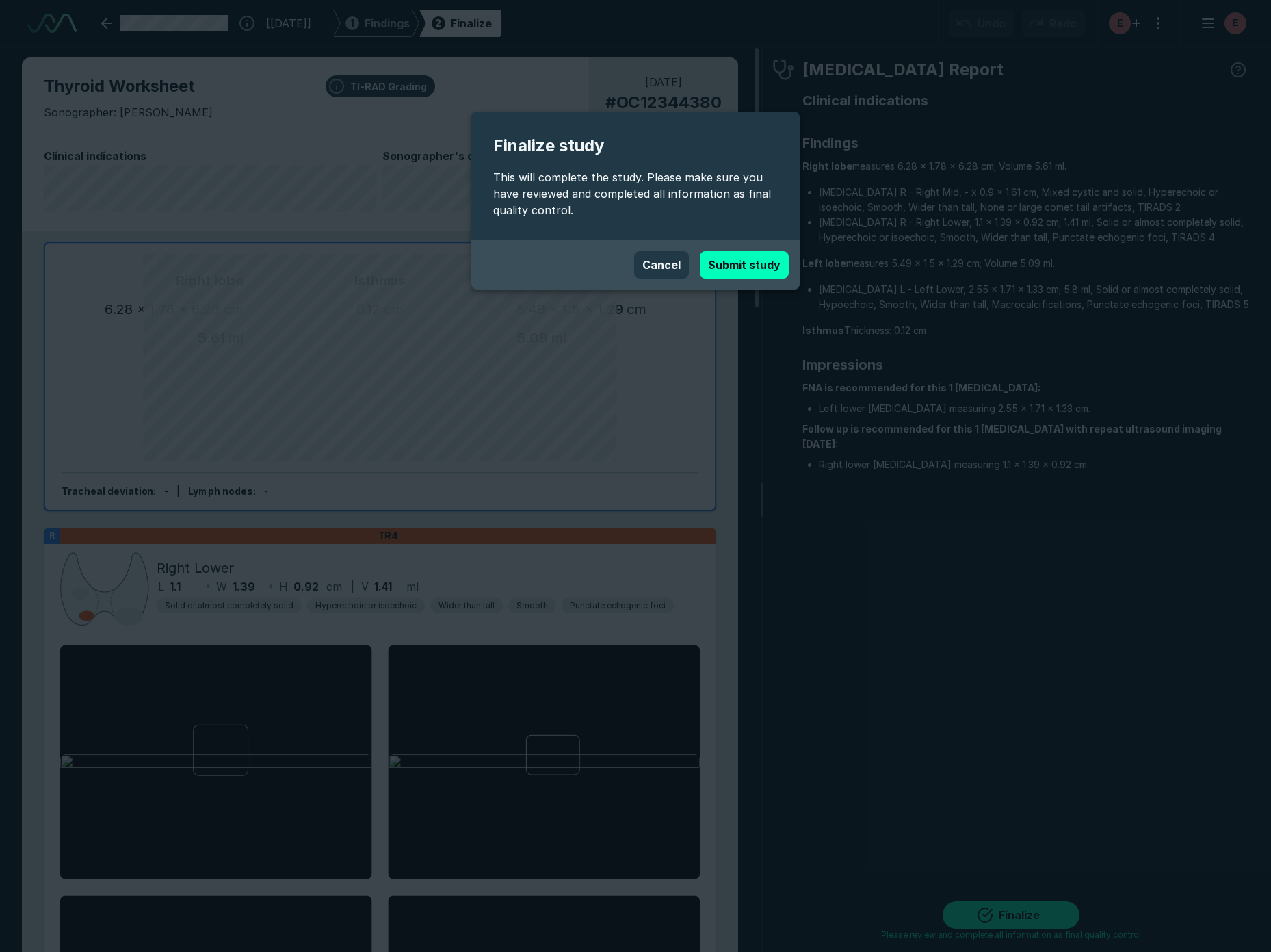
click at [738, 265] on button "Submit study" at bounding box center [745, 265] width 89 height 28
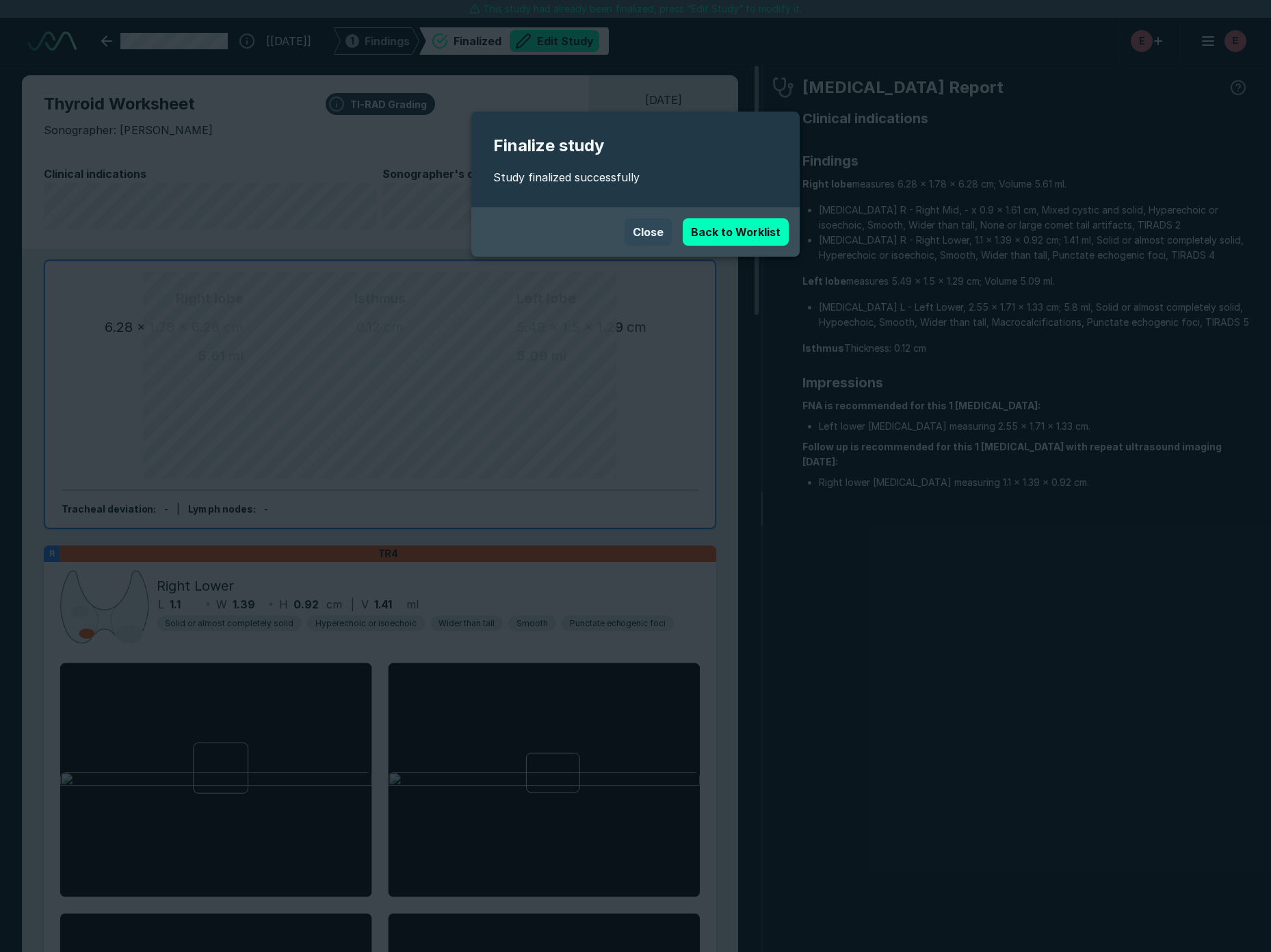
click at [653, 231] on button "Close" at bounding box center [648, 232] width 47 height 28
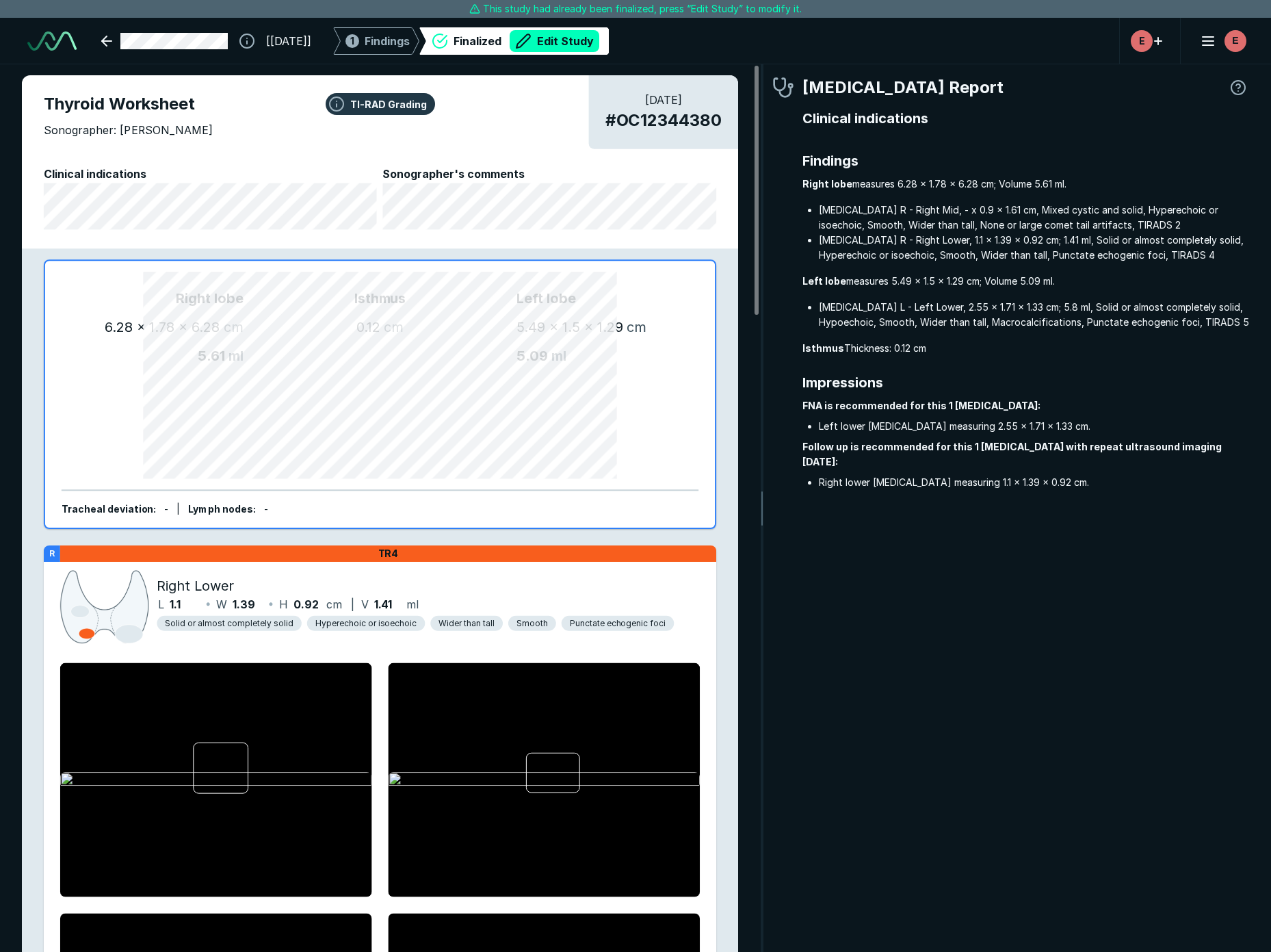
scroll to position [1, 0]
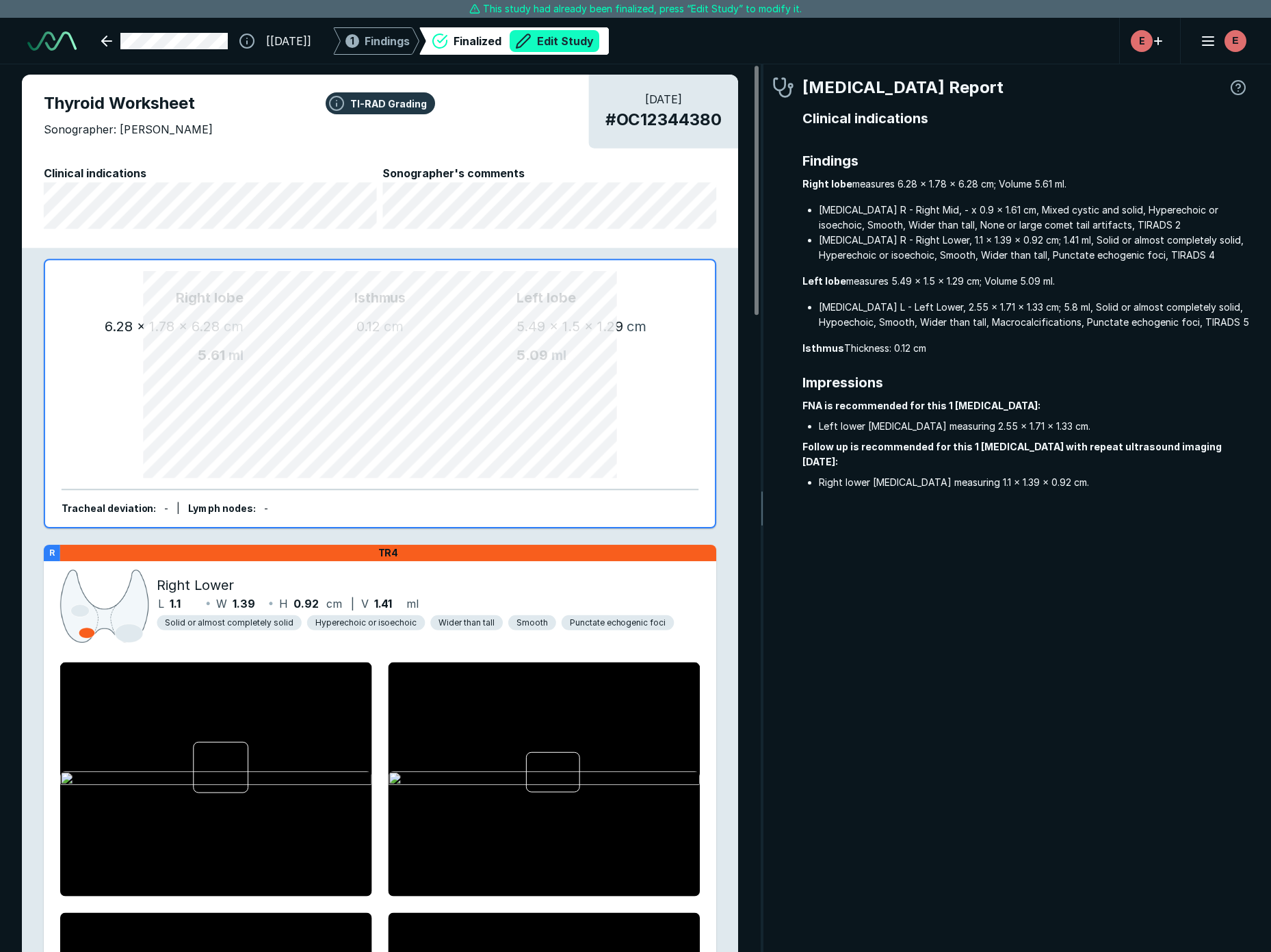
click at [574, 36] on button "Edit Study" at bounding box center [554, 41] width 90 height 22
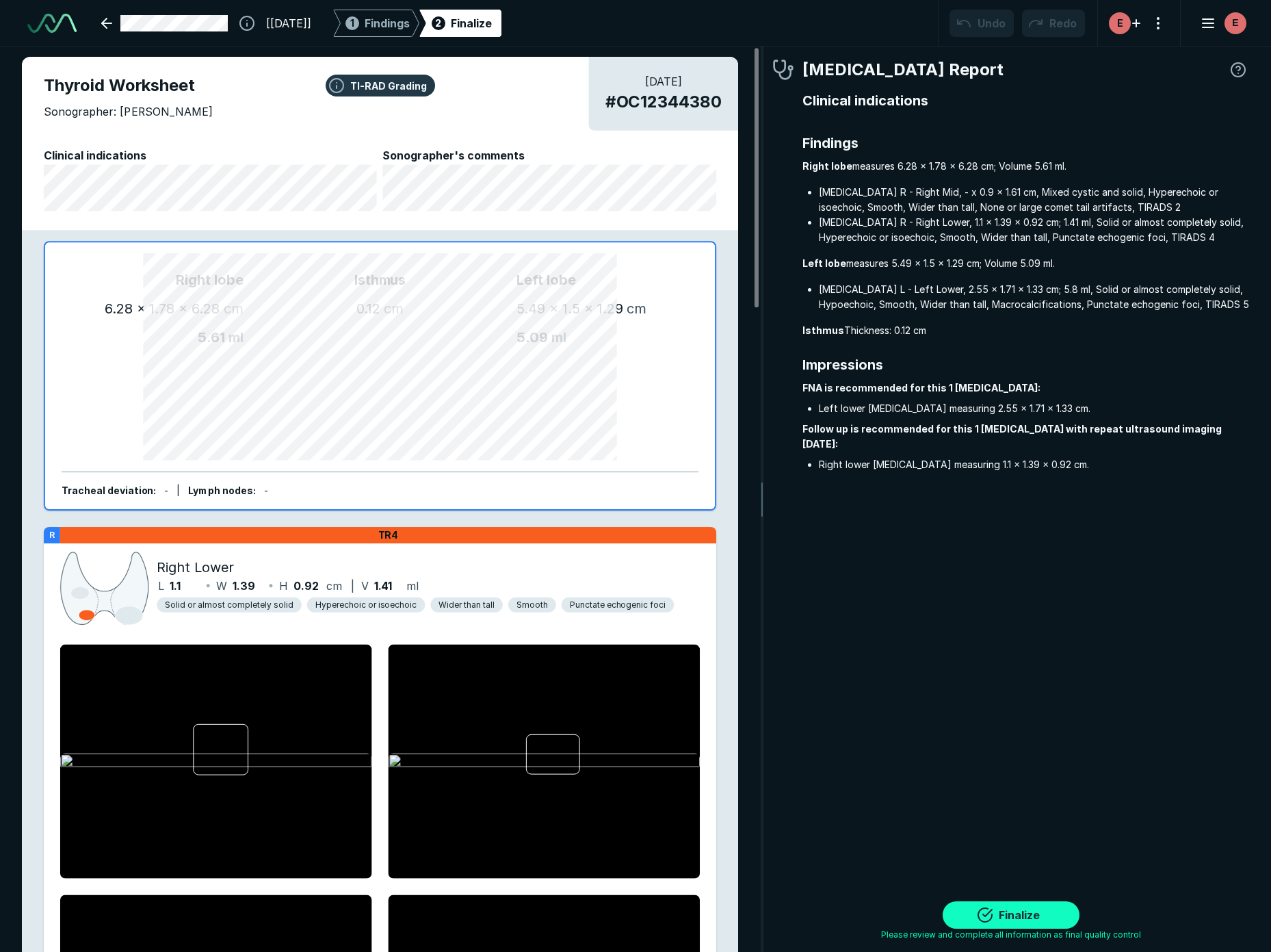
click at [1038, 921] on button "Finalize" at bounding box center [1011, 915] width 137 height 28
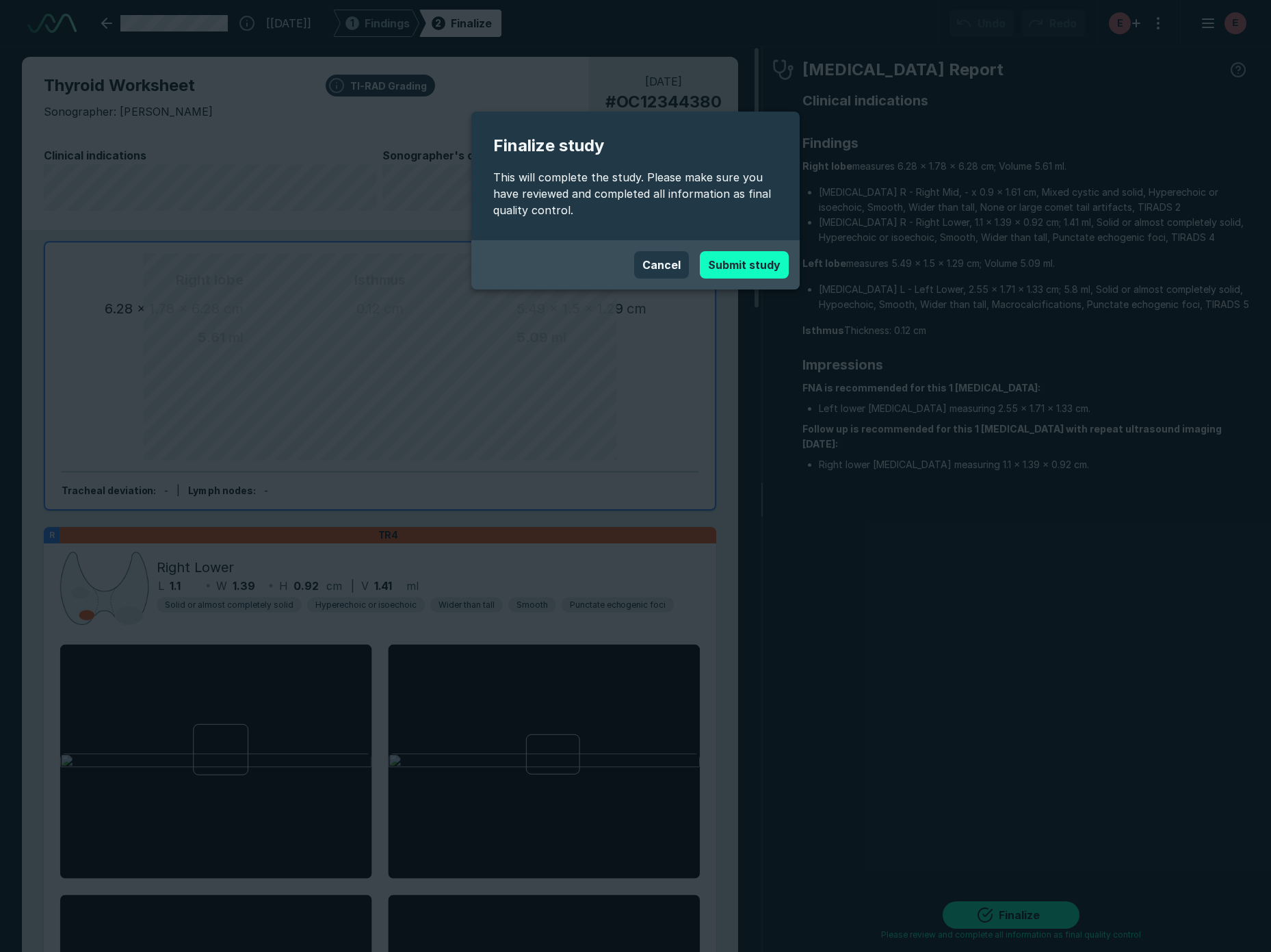
click at [735, 264] on button "Submit study" at bounding box center [745, 265] width 89 height 28
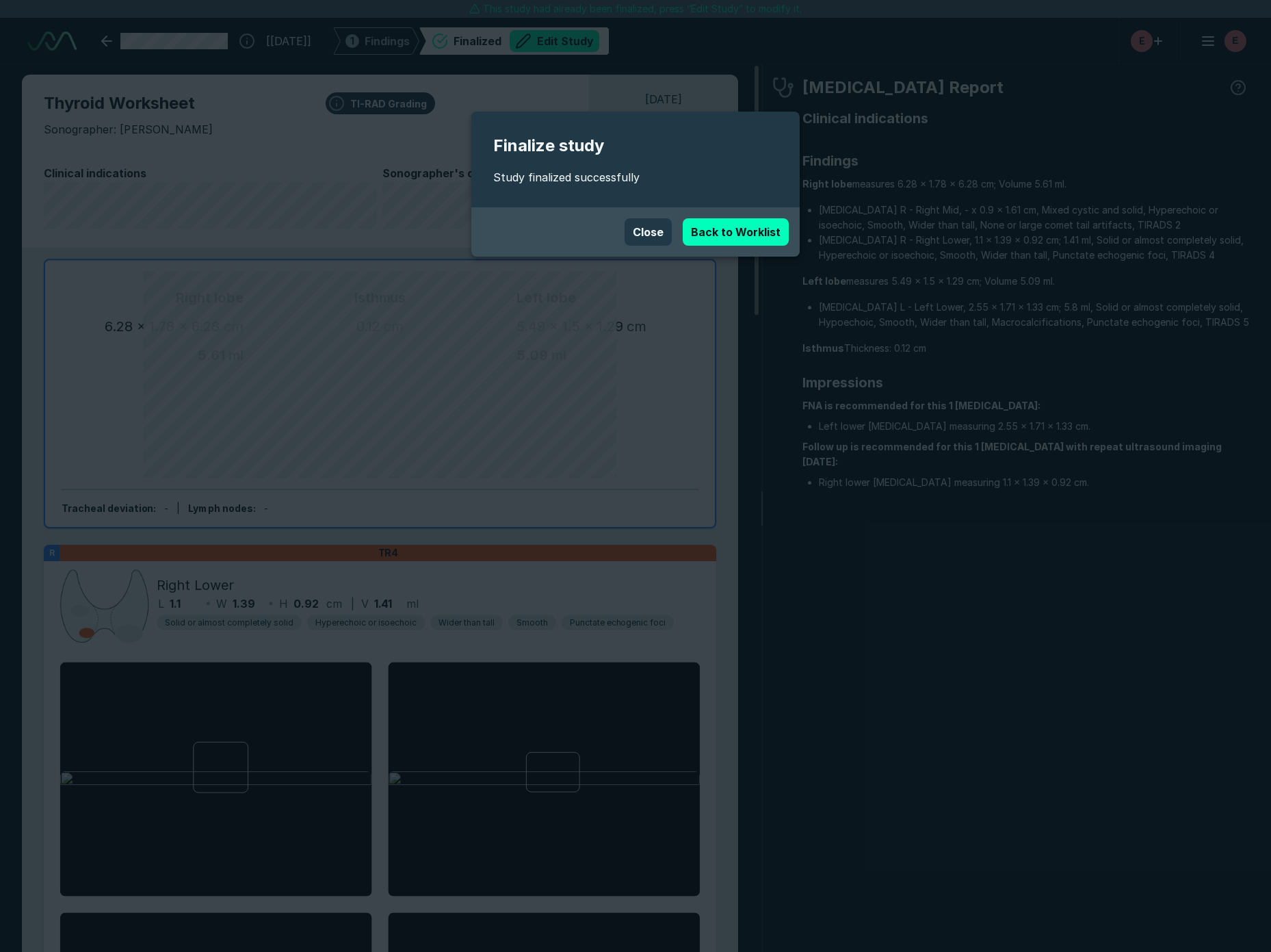
drag, startPoint x: 652, startPoint y: 234, endPoint x: 1045, endPoint y: 755, distance: 652.6
click at [652, 234] on button "Close" at bounding box center [648, 232] width 47 height 28
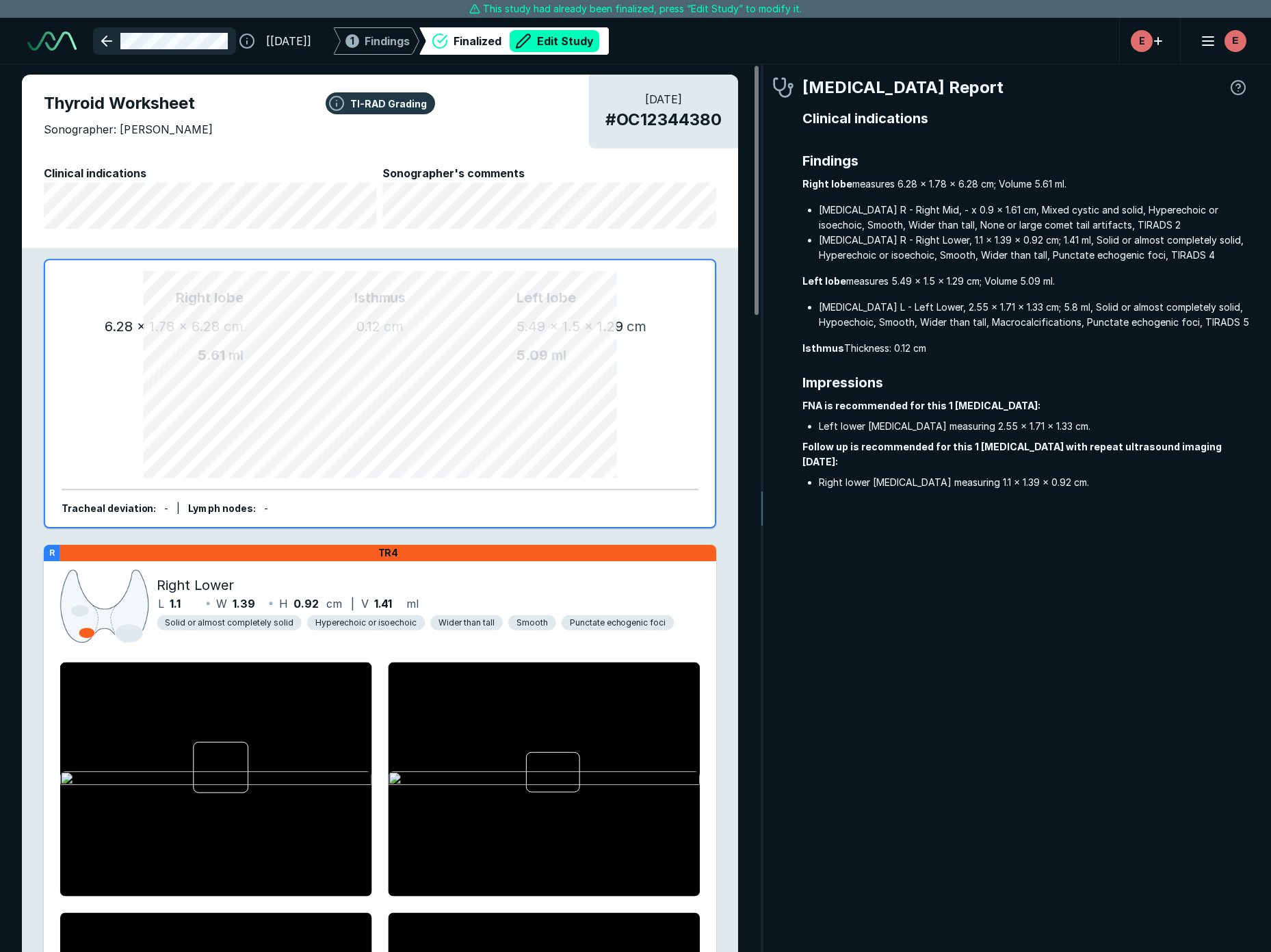
click at [108, 38] on link at bounding box center [164, 41] width 143 height 28
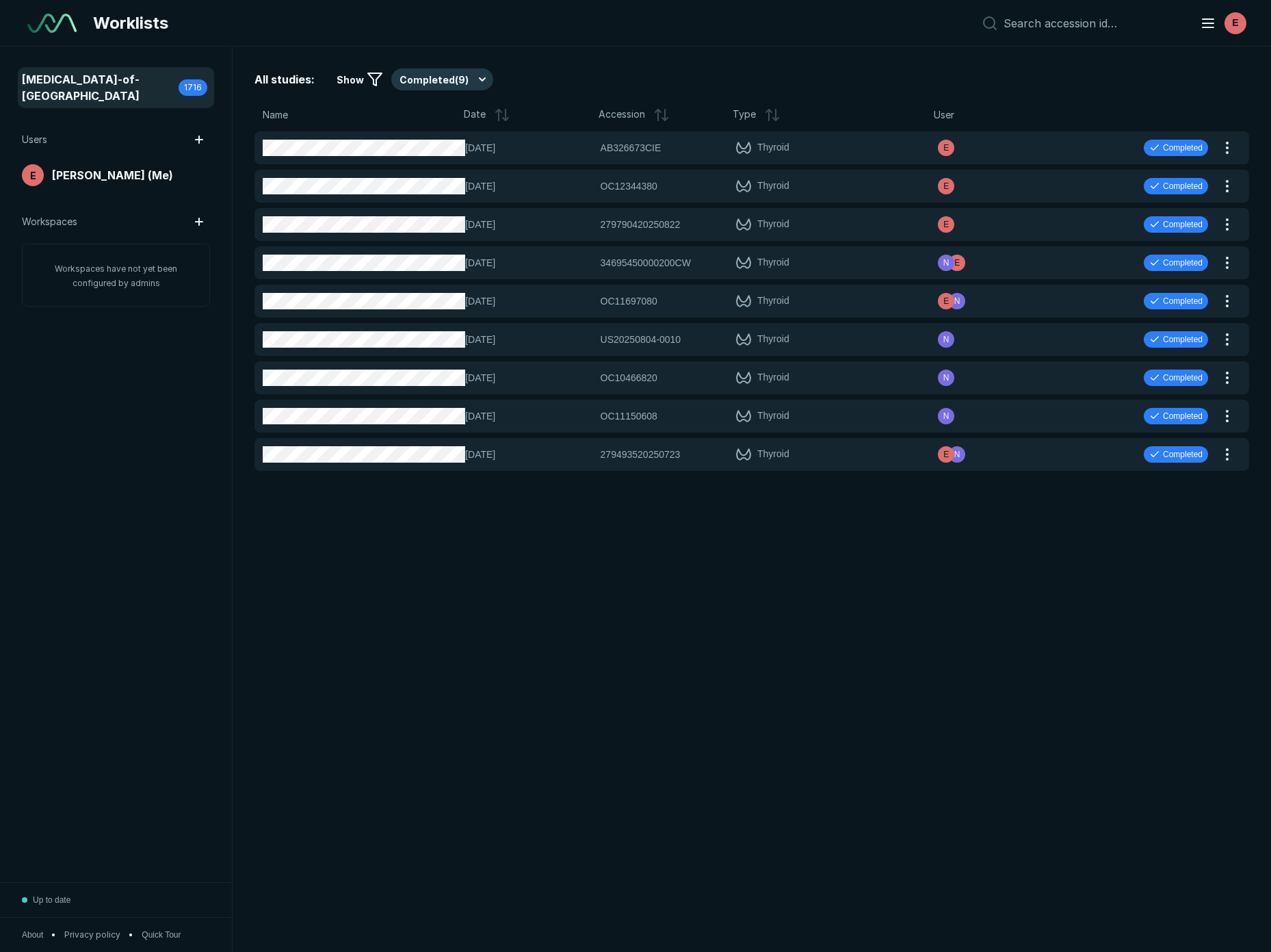
scroll to position [5584, 6236]
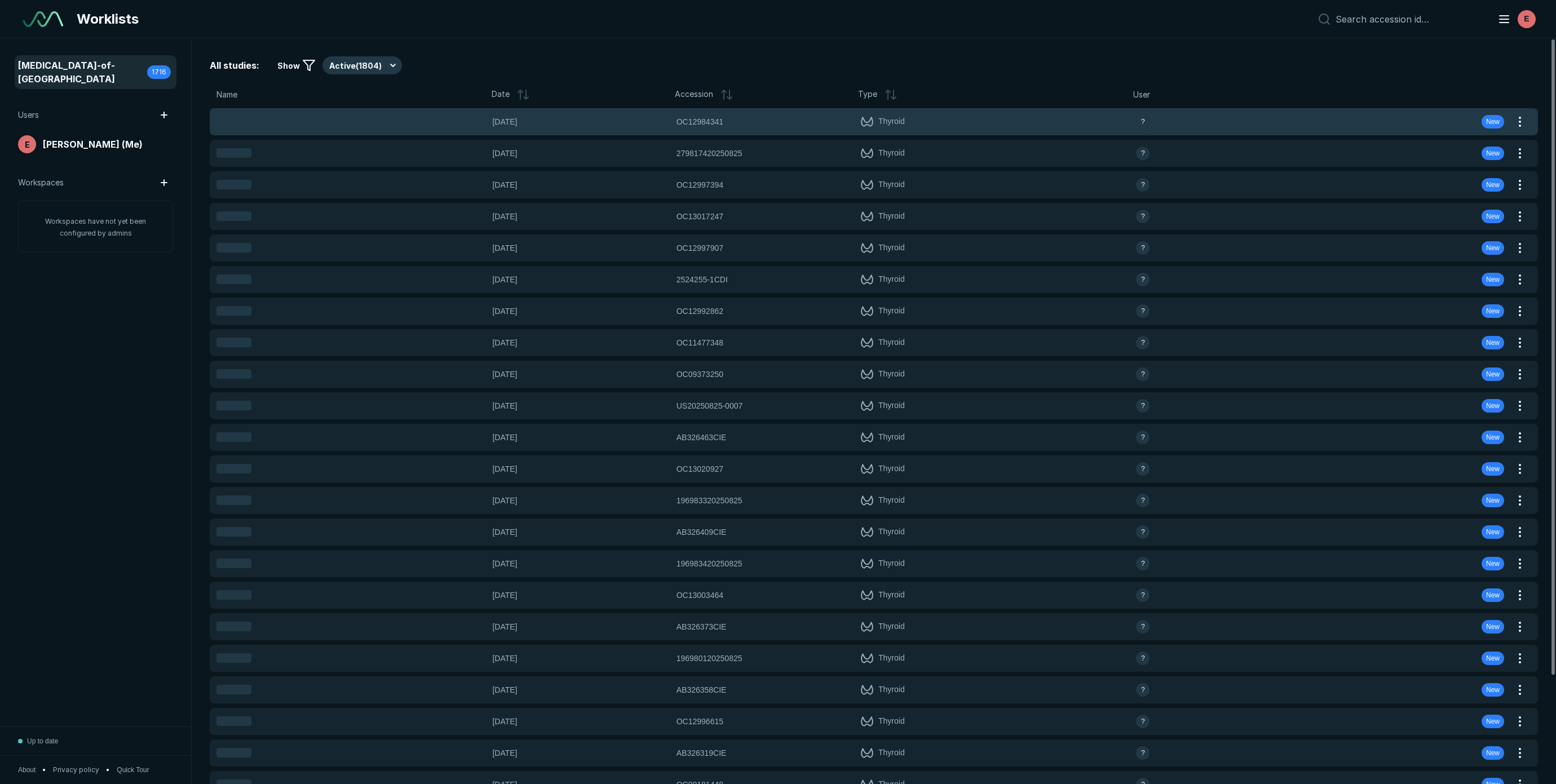
scroll to position [4598, 7425]
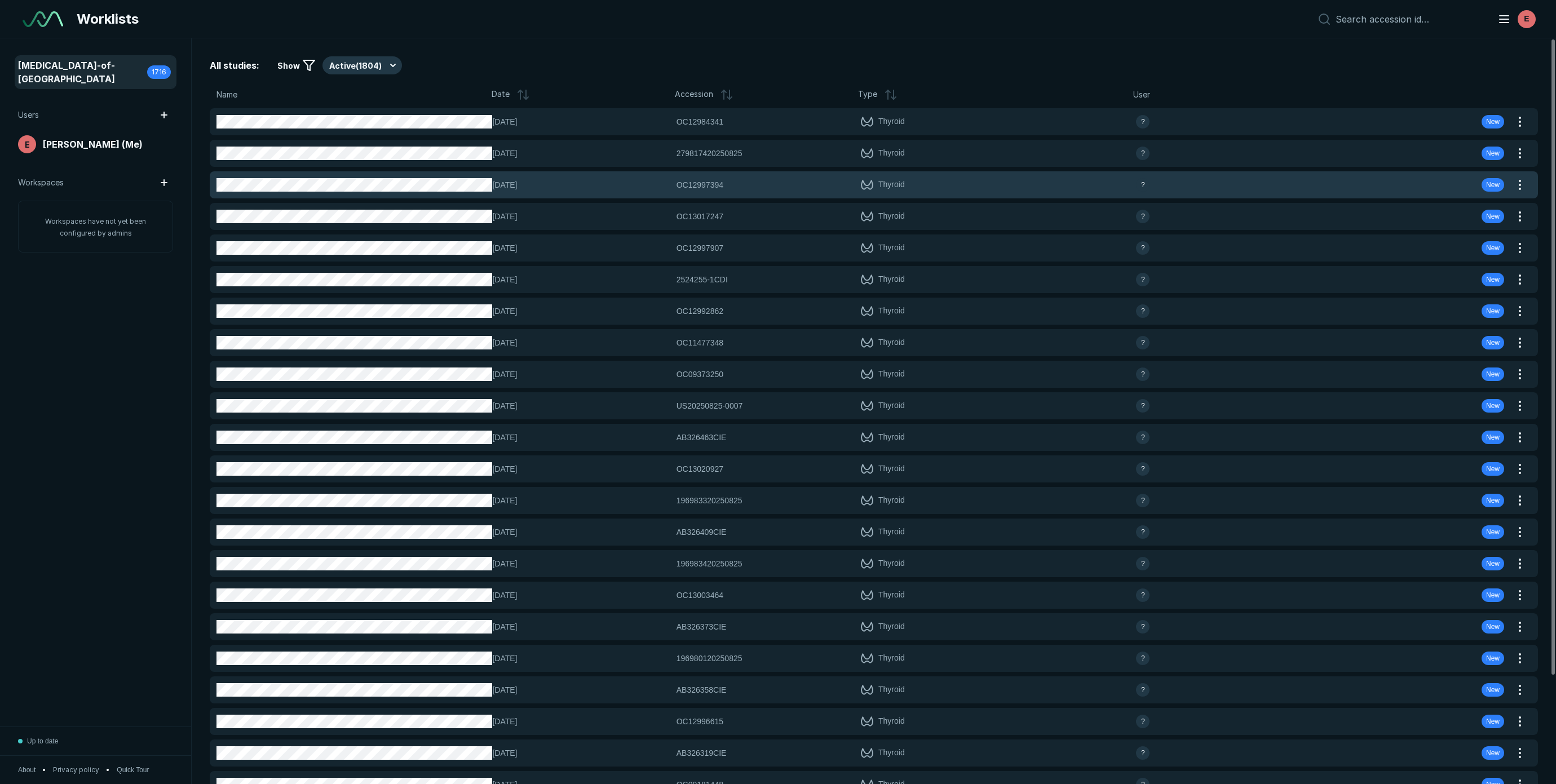
click at [698, 177] on div "25-AUG-2025 OC12997394 OC12997394 Thyroid ? New" at bounding box center [860, 185] width 1301 height 27
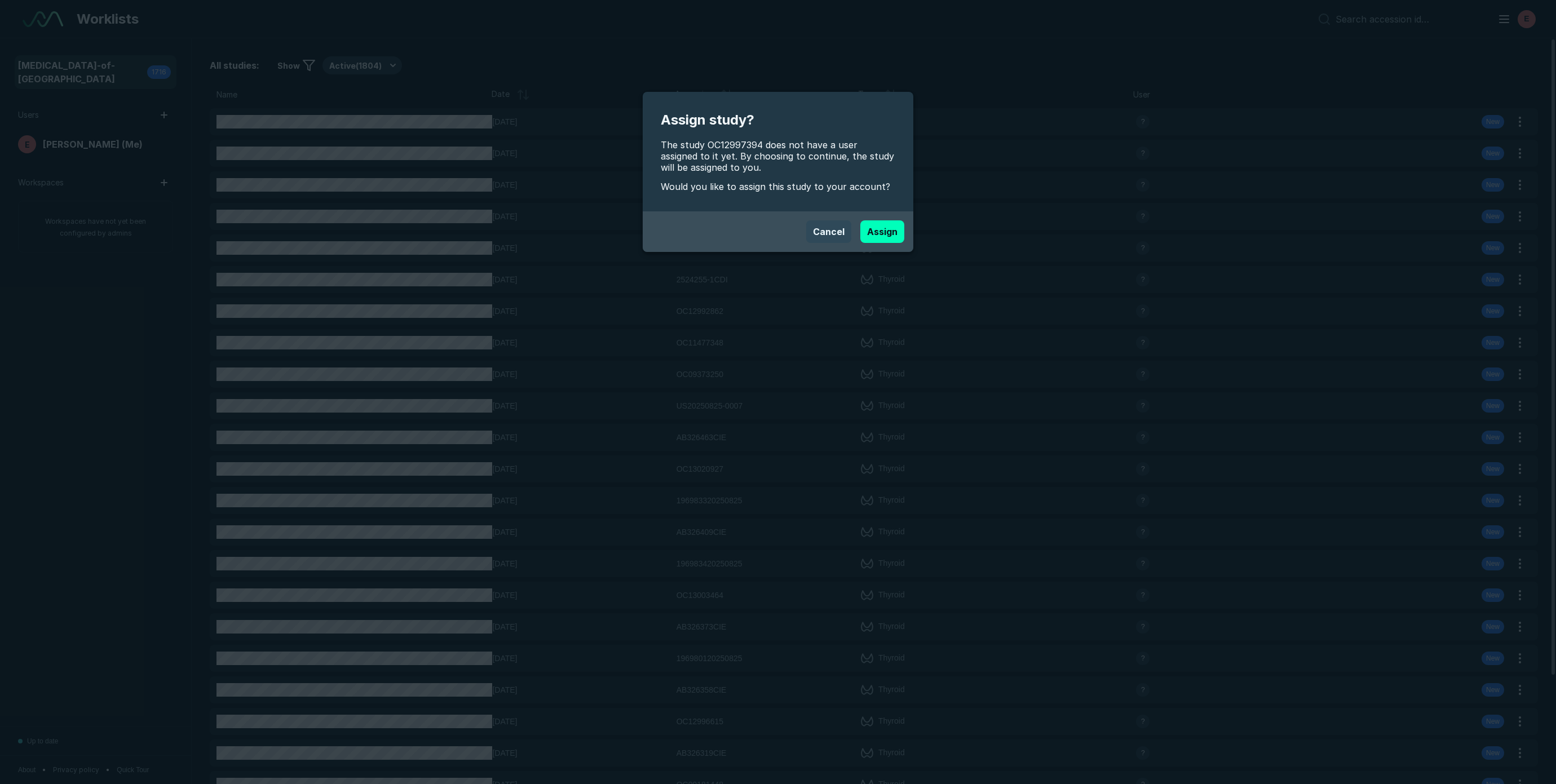
click at [822, 235] on button "Cancel" at bounding box center [828, 232] width 45 height 23
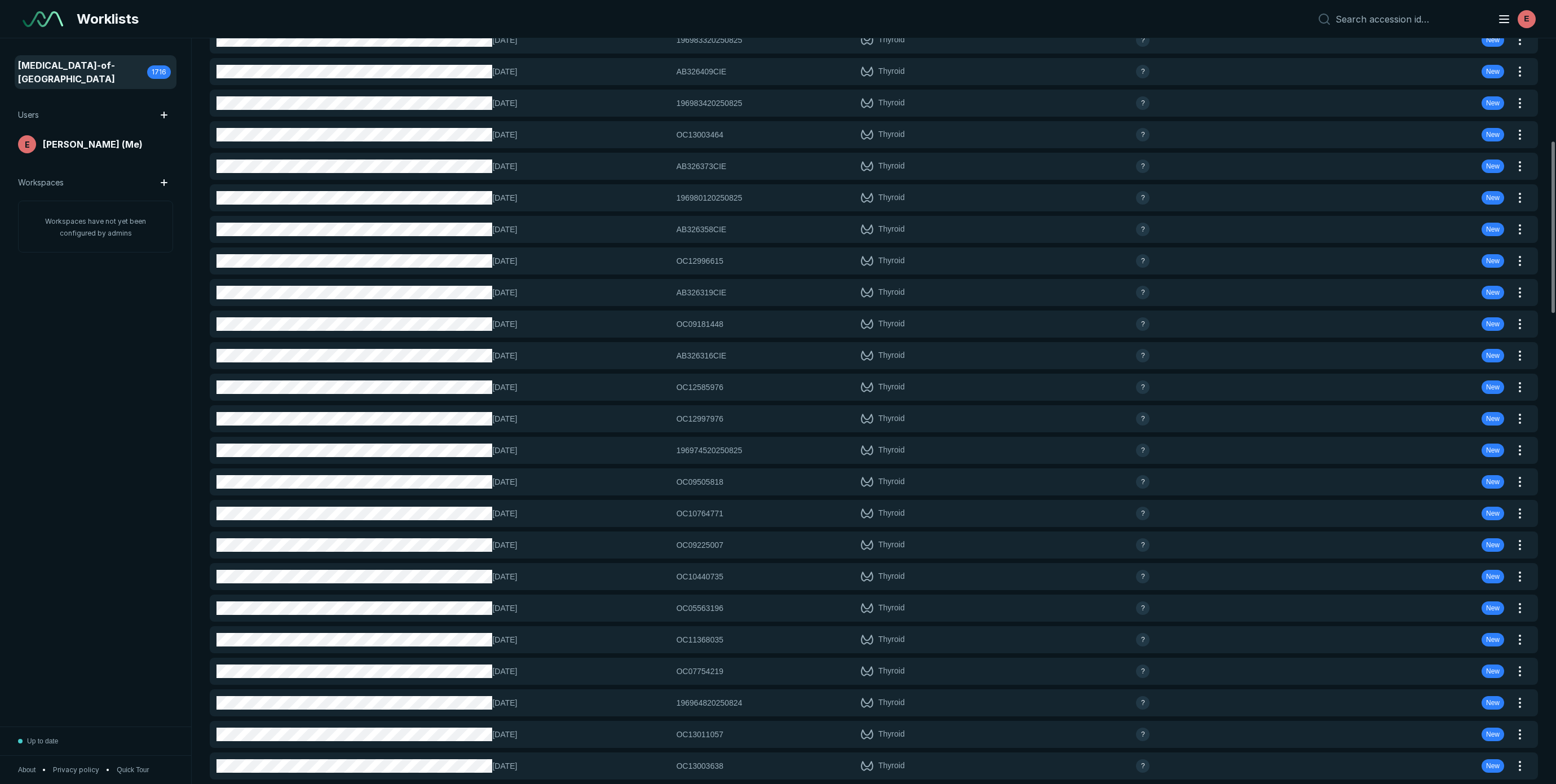
scroll to position [446, 0]
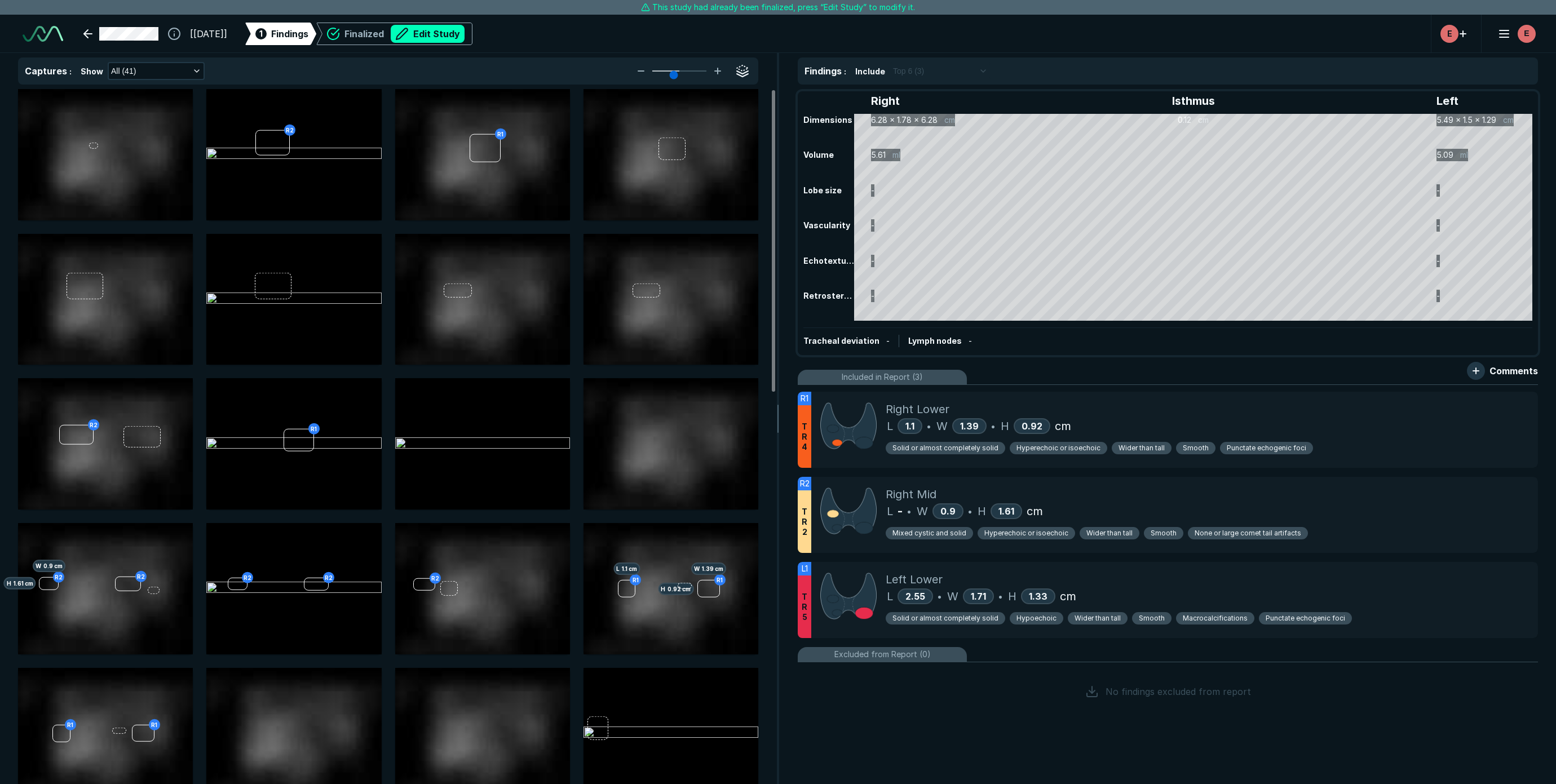
scroll to position [2600, 4769]
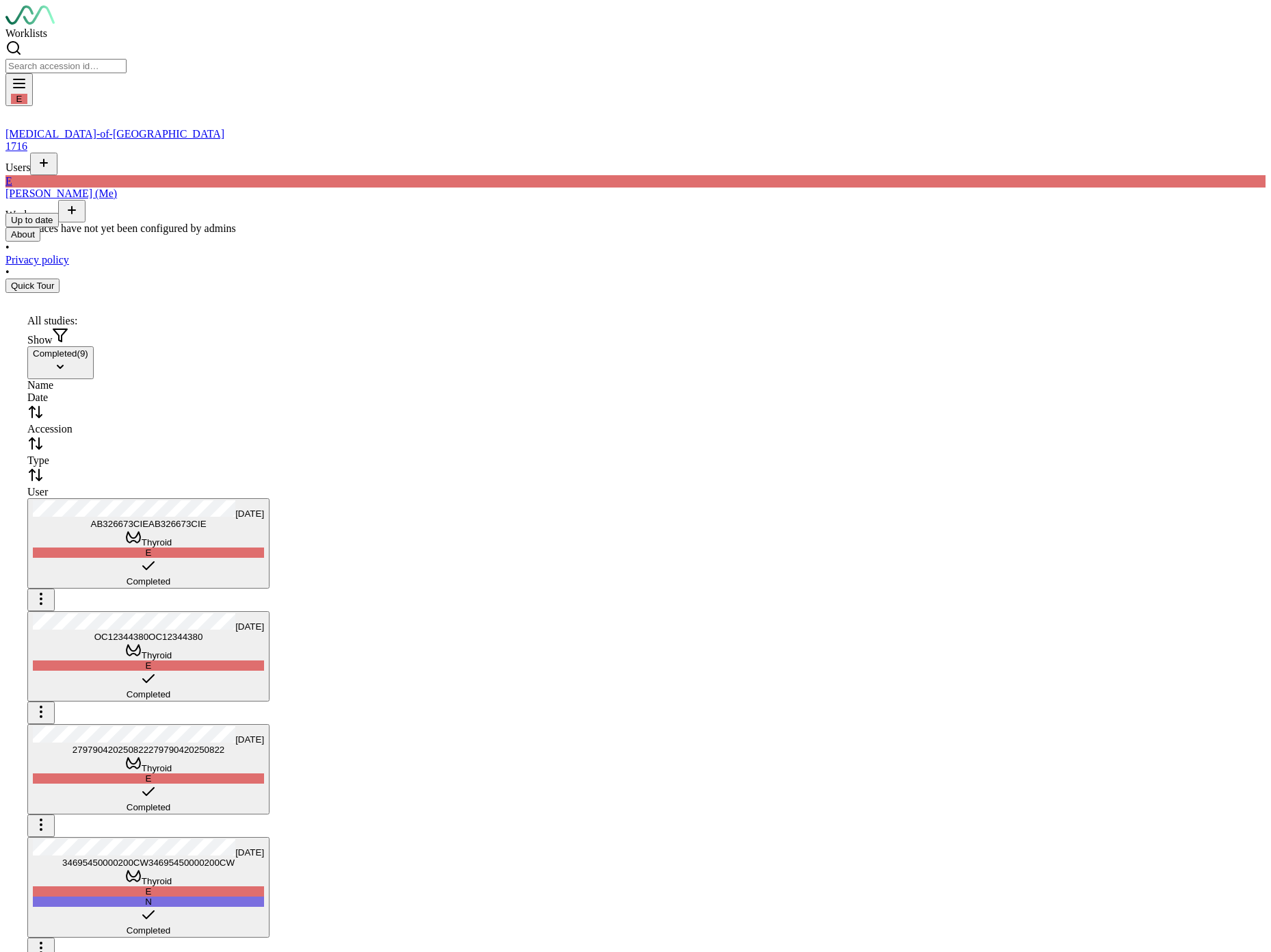
scroll to position [5584, 6236]
